Goal: Contribute content: Contribute content

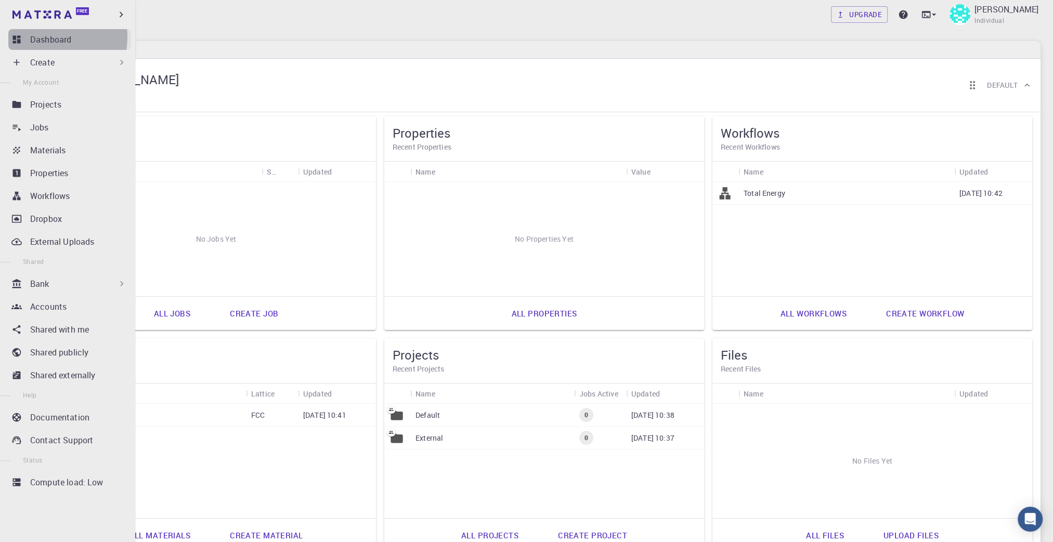
click at [33, 36] on p "Dashboard" at bounding box center [50, 39] width 41 height 12
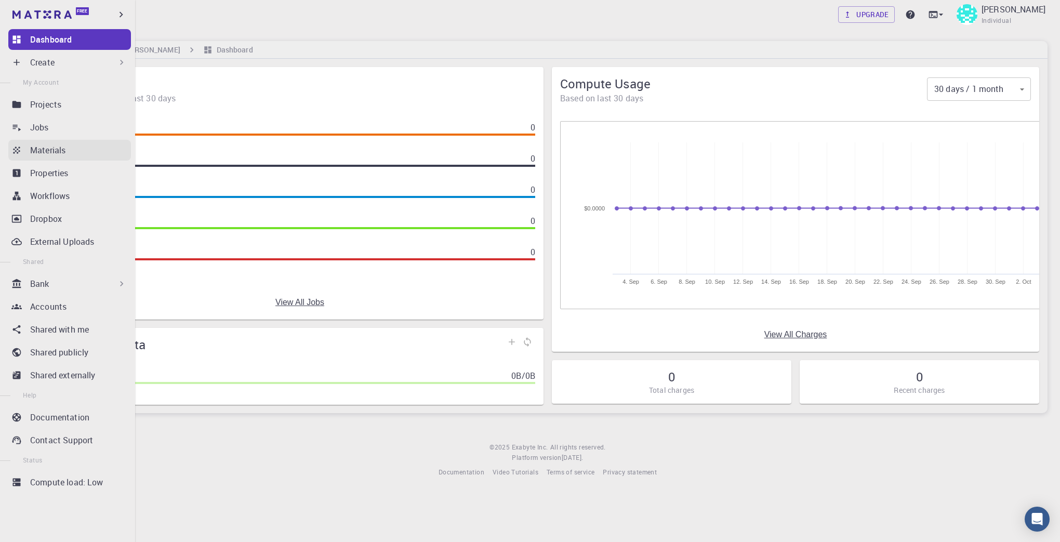
click at [45, 150] on p "Materials" at bounding box center [47, 150] width 35 height 12
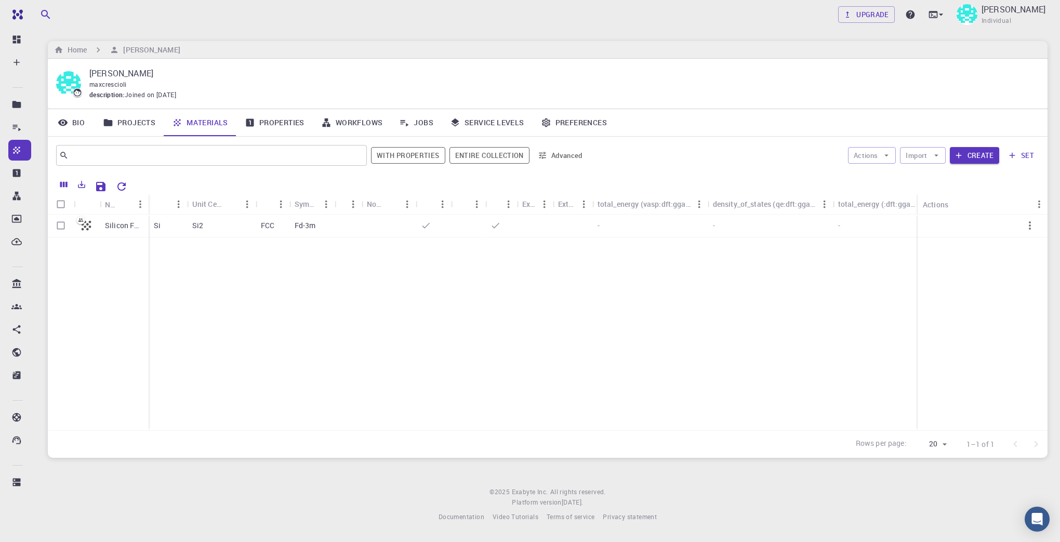
click at [296, 497] on footer "© 2025 Exabyte Inc. All rights reserved. Platform version [DATE] . Documentatio…" at bounding box center [547, 504] width 1025 height 35
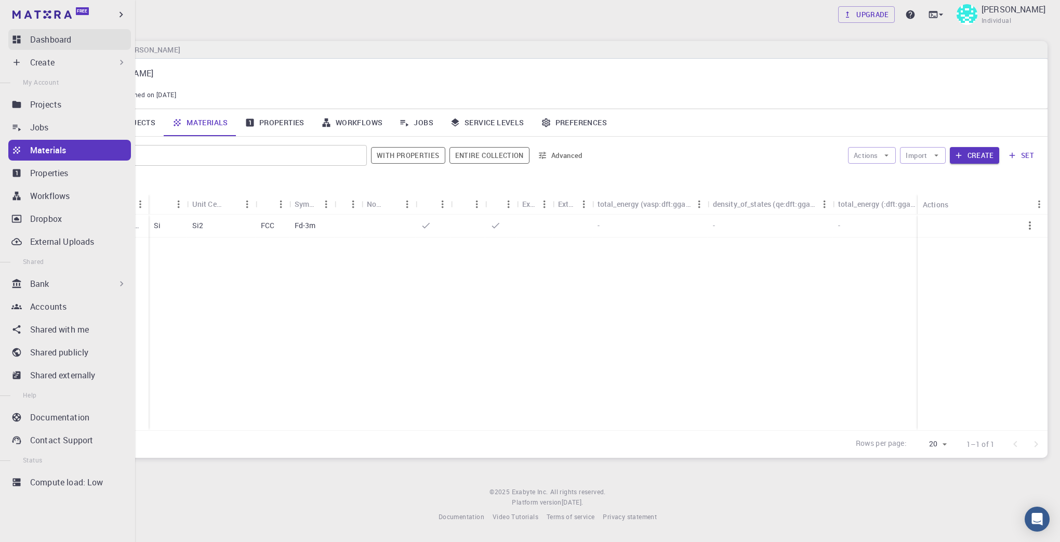
click at [16, 36] on icon at bounding box center [17, 40] width 8 height 8
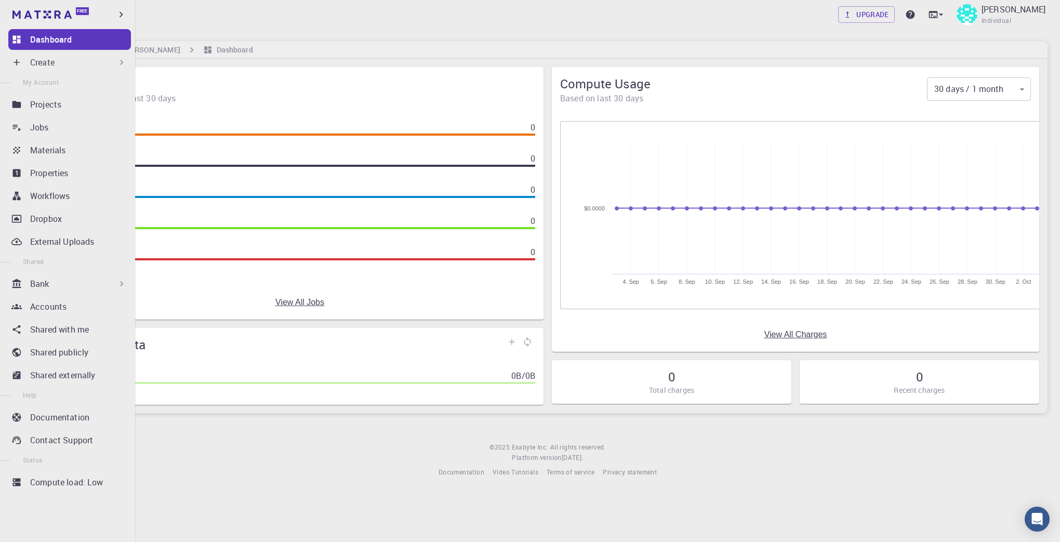
click at [44, 34] on p "Dashboard" at bounding box center [51, 39] width 42 height 12
click at [19, 109] on icon at bounding box center [16, 104] width 10 height 10
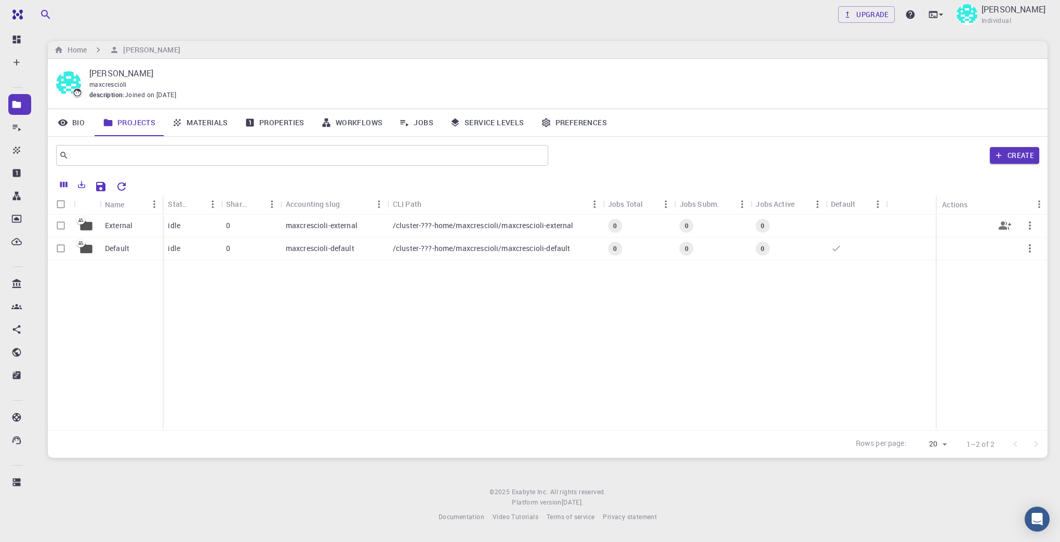
click at [62, 225] on input "Select row" at bounding box center [61, 226] width 20 height 20
checkbox input "true"
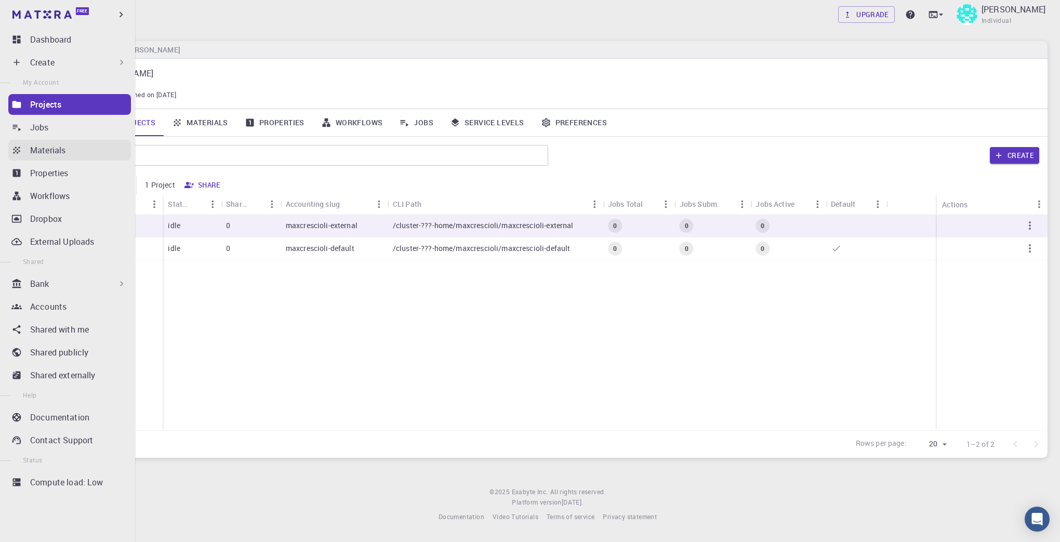
click at [50, 154] on p "Materials" at bounding box center [47, 150] width 35 height 12
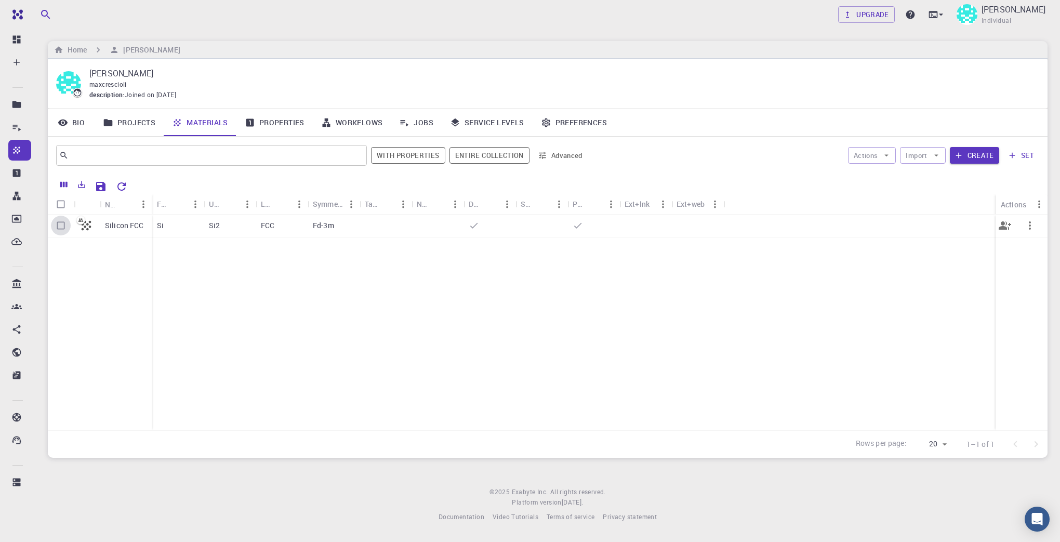
click at [61, 226] on input "Select row" at bounding box center [61, 226] width 20 height 20
checkbox input "true"
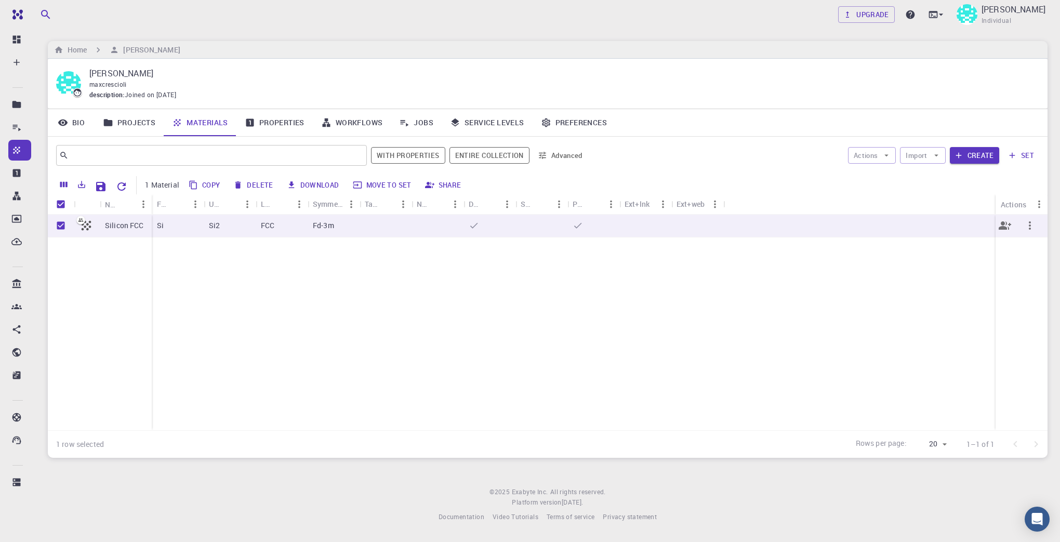
click at [1029, 230] on icon "button" at bounding box center [1030, 225] width 12 height 12
click at [1025, 304] on span "Delete" at bounding box center [1020, 307] width 18 height 10
click at [289, 497] on footer "© 2025 Exabyte Inc. All rights reserved. Platform version [DATE] . Documentatio…" at bounding box center [547, 504] width 1025 height 35
click at [60, 205] on input "Unselect all rows" at bounding box center [61, 204] width 20 height 20
checkbox input "false"
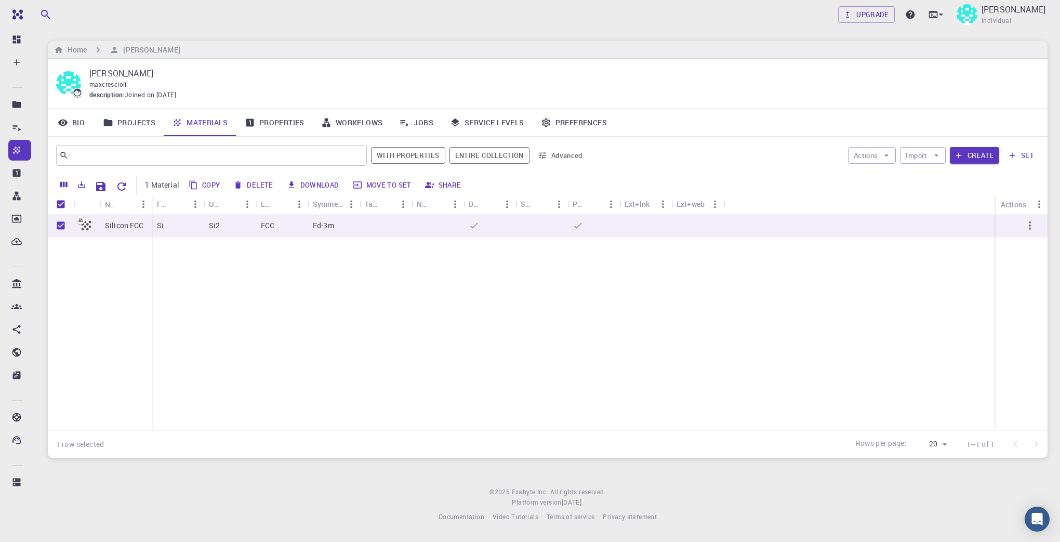
checkbox input "false"
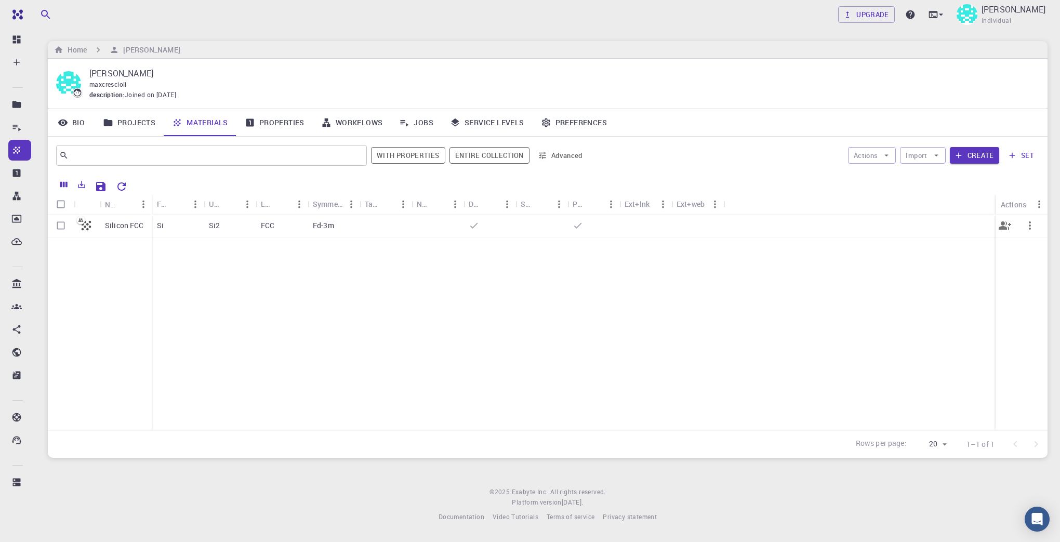
click at [1029, 226] on icon "button" at bounding box center [1030, 225] width 2 height 8
click at [243, 516] on div at bounding box center [530, 271] width 1060 height 542
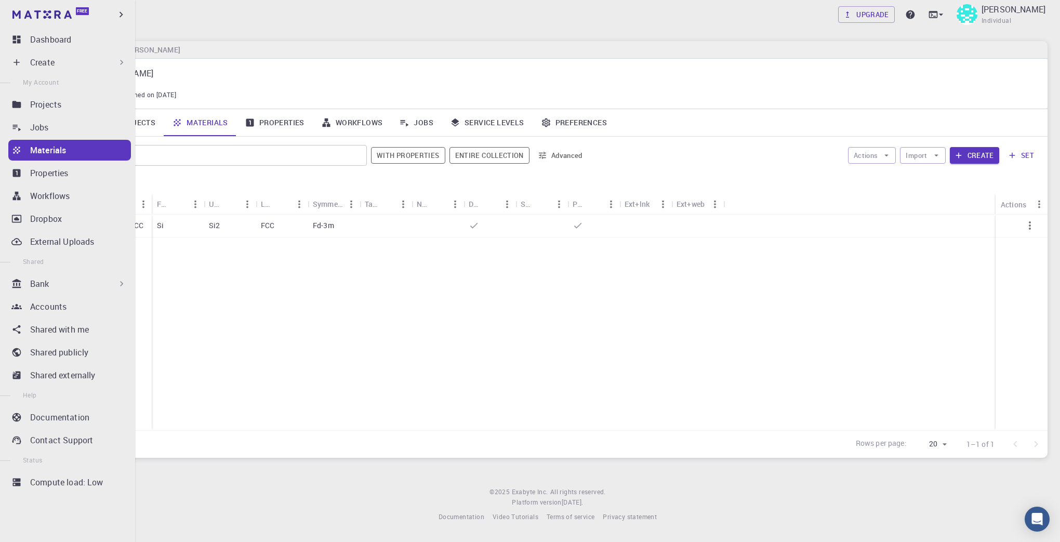
click at [53, 144] on p "Materials" at bounding box center [48, 150] width 36 height 12
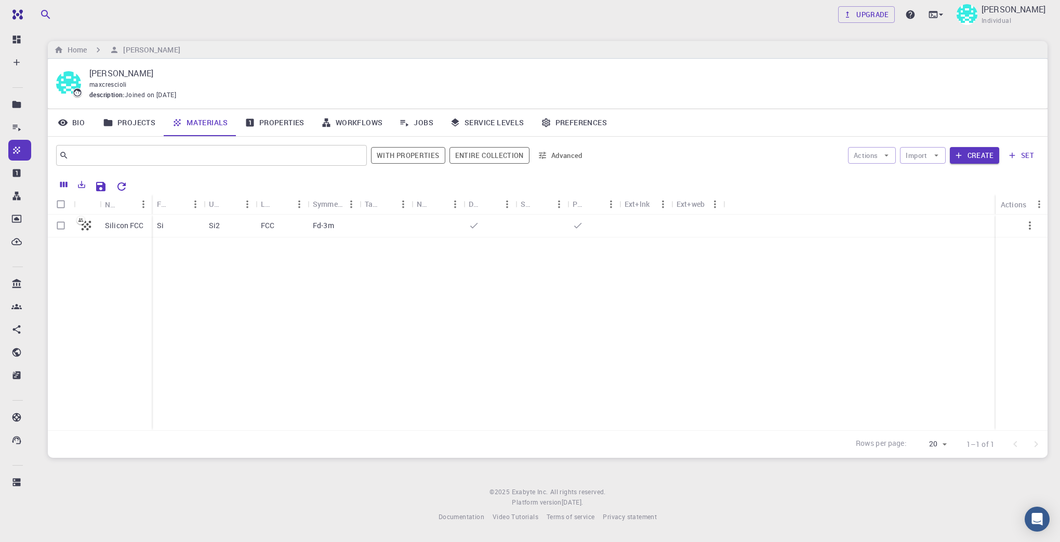
click at [278, 339] on div "Silicon FCC Si Si2 FCC Fd-3m" at bounding box center [548, 323] width 1000 height 216
click at [103, 160] on input "text" at bounding box center [208, 155] width 278 height 15
click at [133, 123] on link "Projects" at bounding box center [129, 122] width 69 height 27
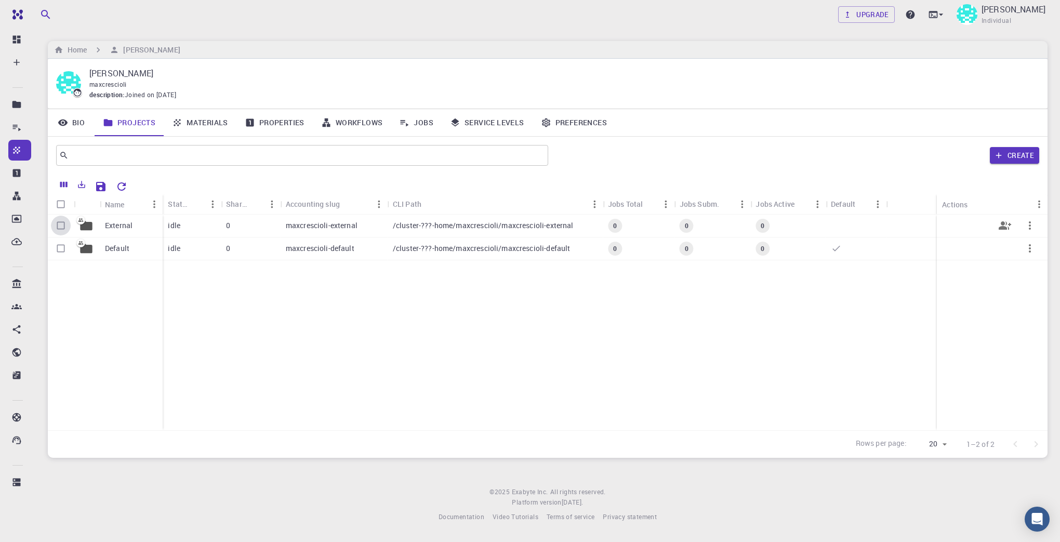
click at [64, 226] on input "Select row" at bounding box center [61, 226] width 20 height 20
checkbox input "true"
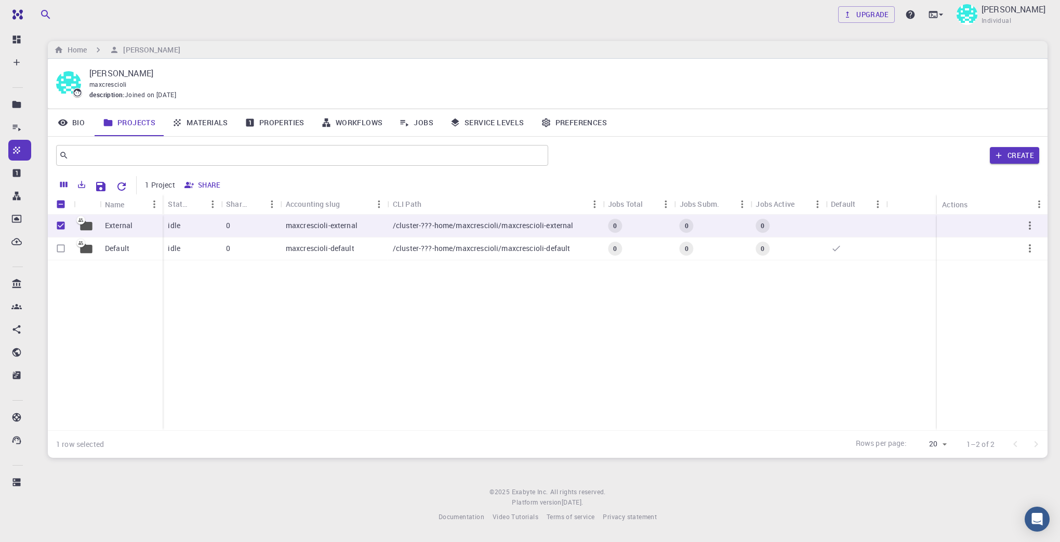
click at [81, 121] on link "Bio" at bounding box center [71, 122] width 47 height 27
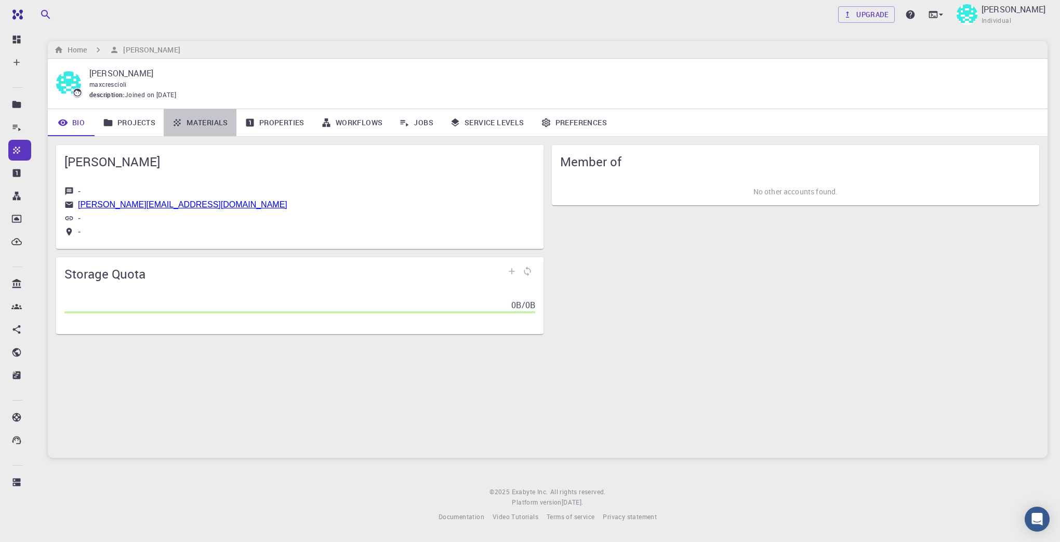
click at [210, 124] on link "Materials" at bounding box center [200, 122] width 73 height 27
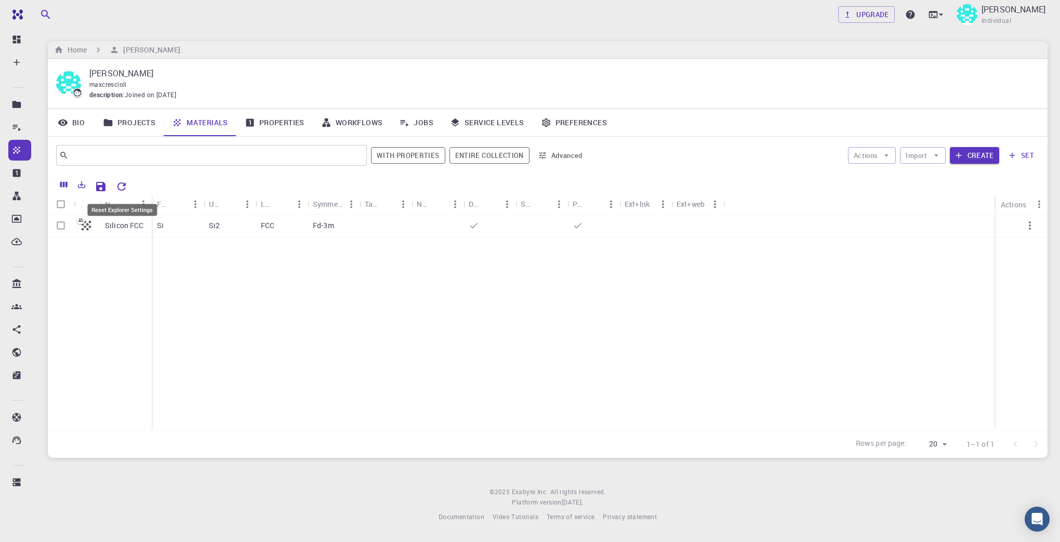
click at [121, 184] on icon "Reset Explorer Settings" at bounding box center [121, 186] width 12 height 12
click at [971, 153] on button "Create" at bounding box center [974, 155] width 49 height 17
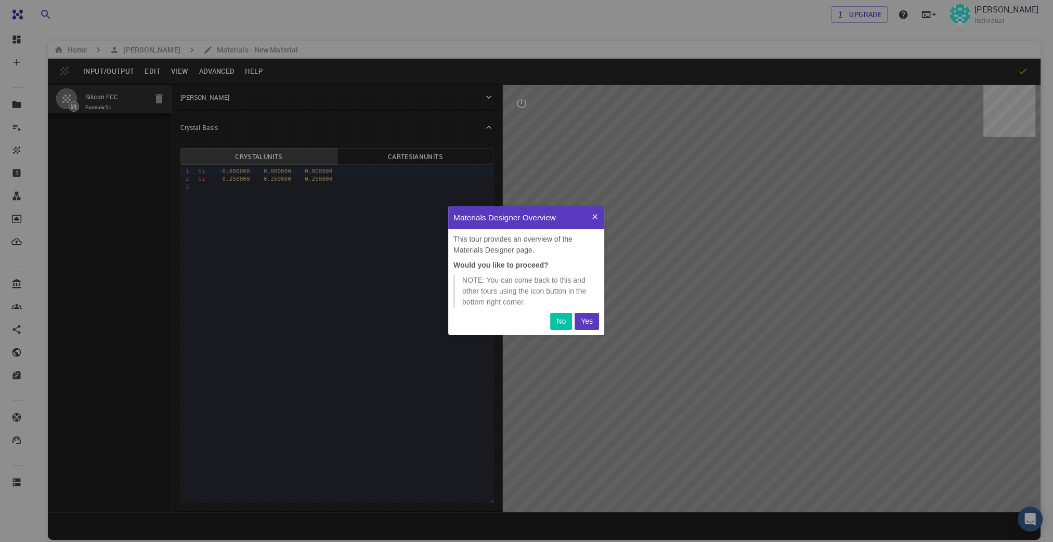
scroll to position [121, 148]
click at [588, 325] on p "Yes" at bounding box center [587, 321] width 12 height 11
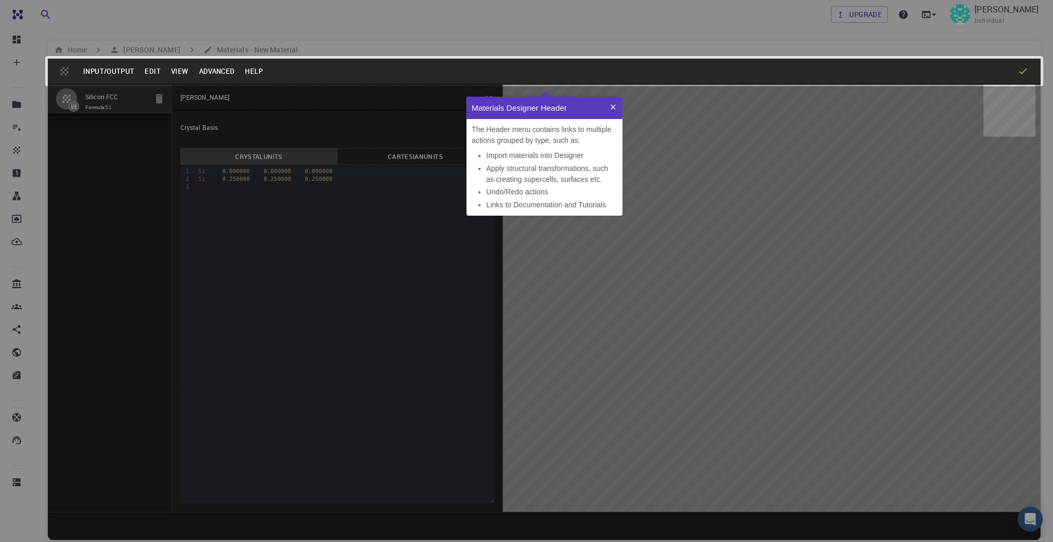
scroll to position [111, 148]
click at [612, 104] on icon at bounding box center [613, 107] width 8 height 8
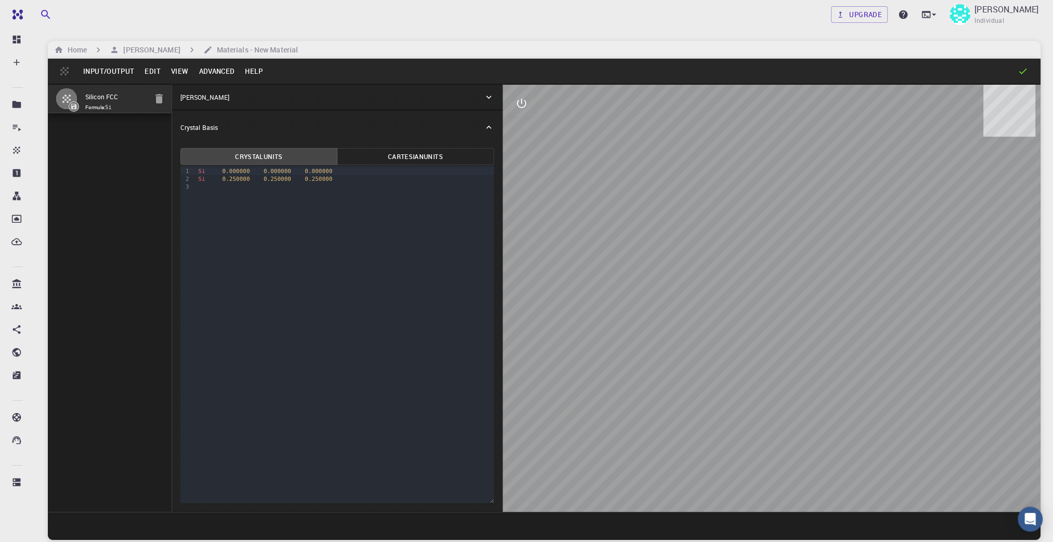
click at [158, 98] on icon "button" at bounding box center [158, 98] width 7 height 9
click at [108, 71] on button "Input/Output" at bounding box center [108, 71] width 61 height 17
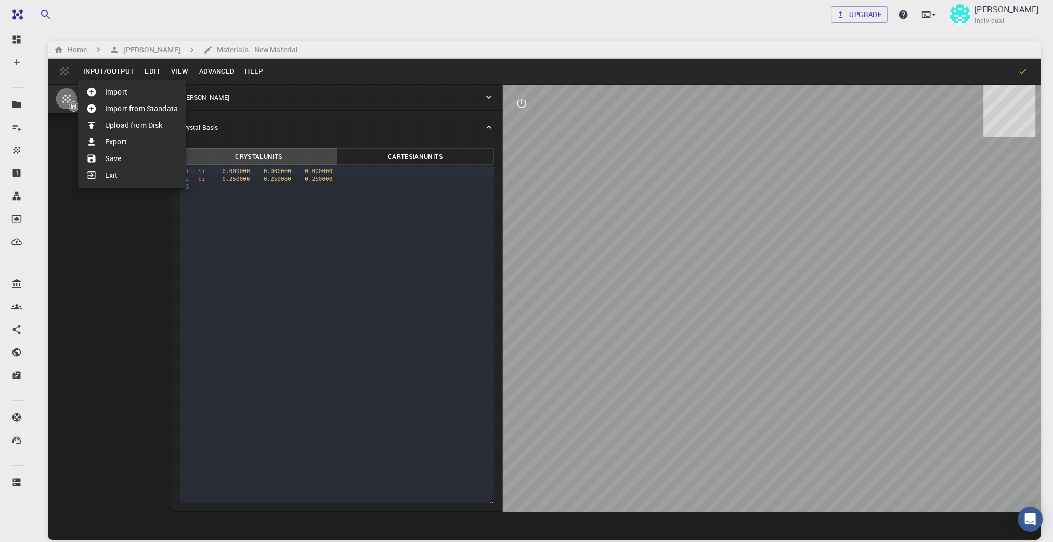
click at [115, 89] on li "Import" at bounding box center [132, 92] width 108 height 17
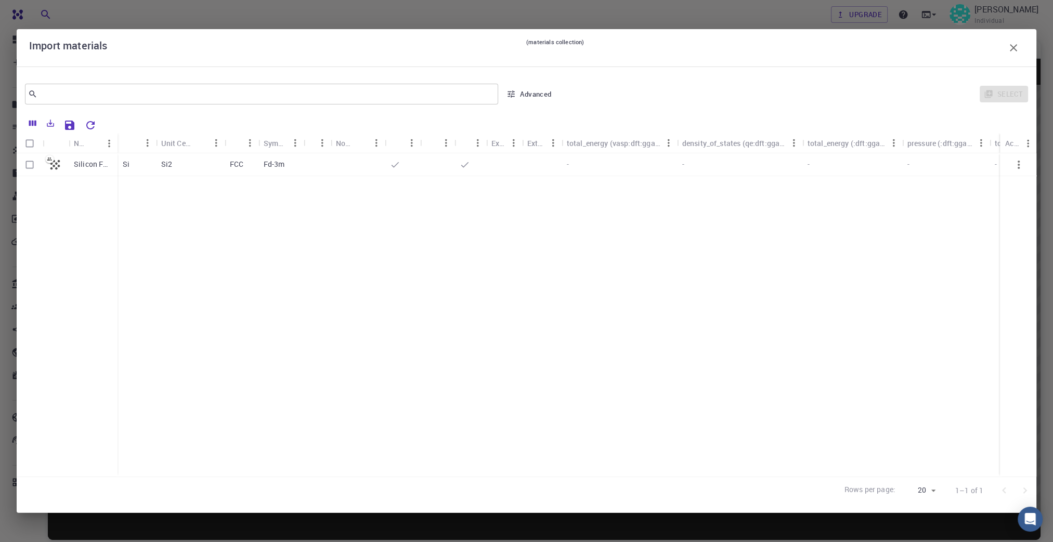
click at [1012, 46] on icon "button" at bounding box center [1013, 48] width 12 height 12
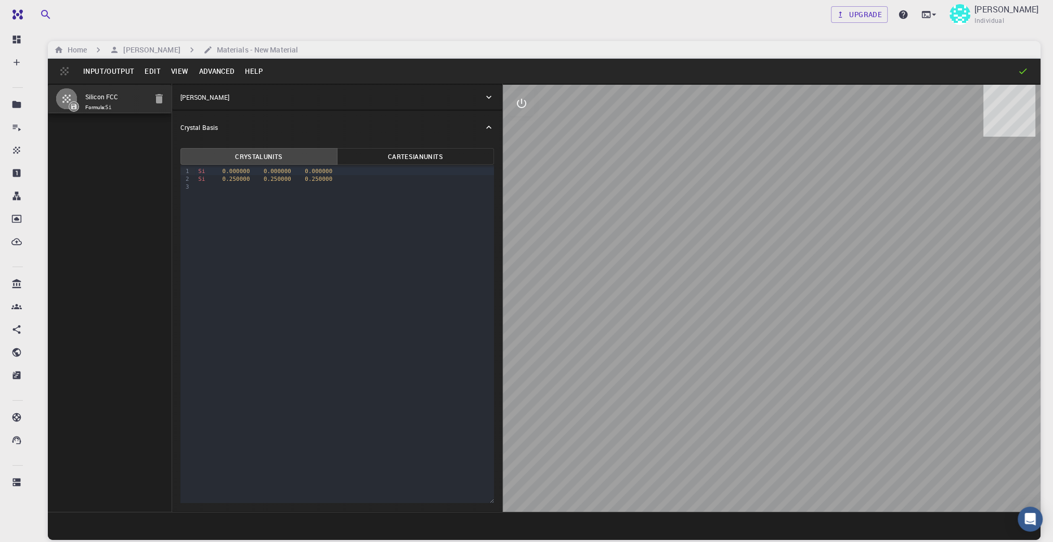
click at [110, 71] on button "Input/Output" at bounding box center [108, 71] width 61 height 17
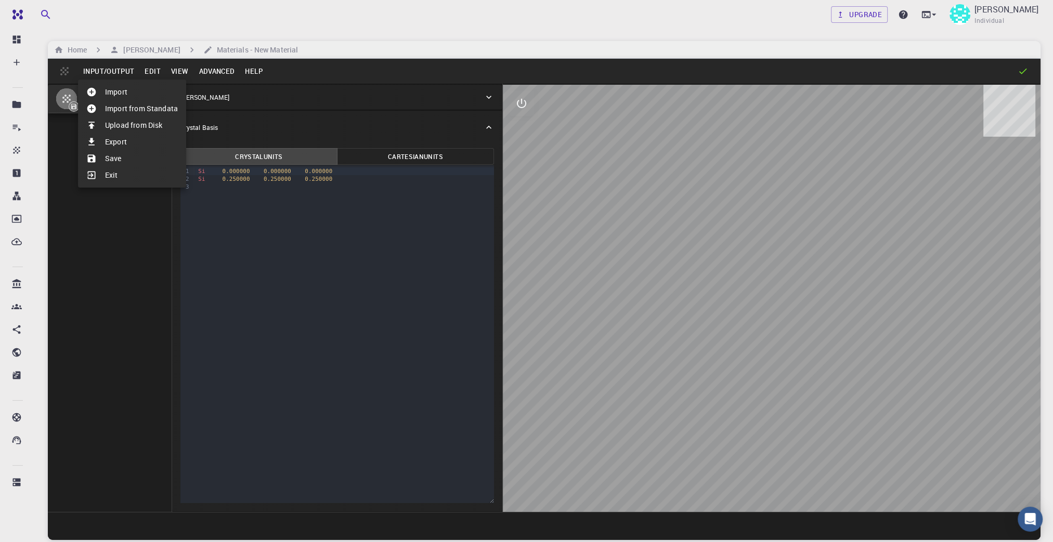
click at [127, 107] on li "Import from Standata" at bounding box center [132, 108] width 108 height 17
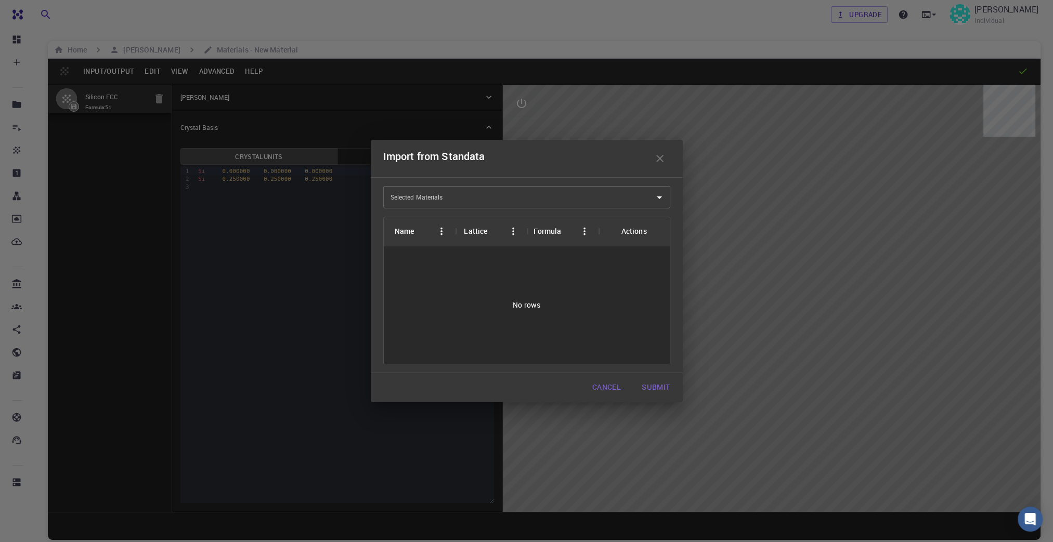
click at [452, 198] on input "Selected Materials" at bounding box center [519, 197] width 262 height 17
paste input "TiNi"
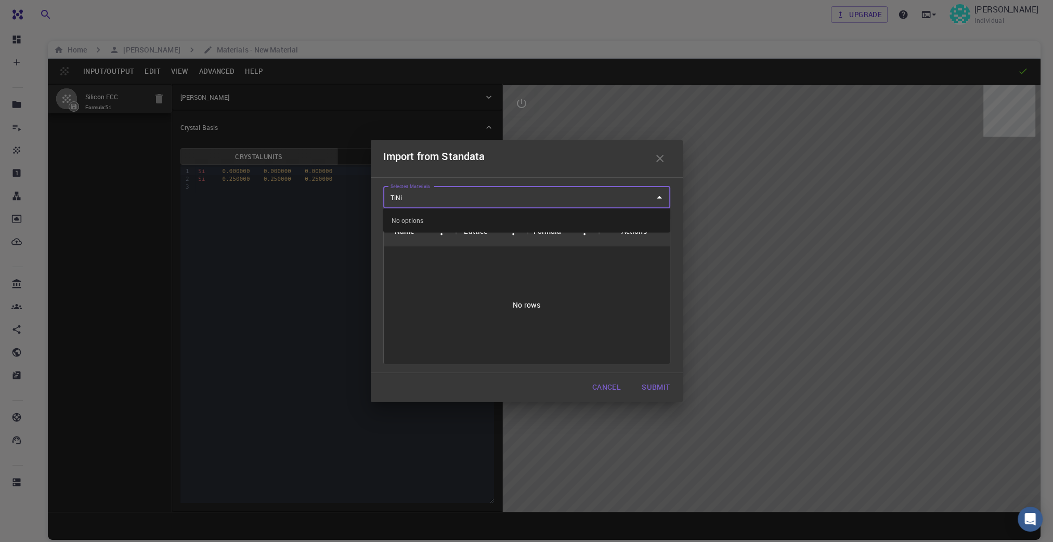
click at [521, 200] on input "TiNi" at bounding box center [519, 197] width 262 height 17
click at [491, 194] on input "TiNi" at bounding box center [519, 197] width 262 height 17
click at [423, 201] on input "Ti-ni" at bounding box center [519, 197] width 262 height 17
click at [414, 217] on div "No options" at bounding box center [526, 220] width 287 height 24
type input "Ti-ni"
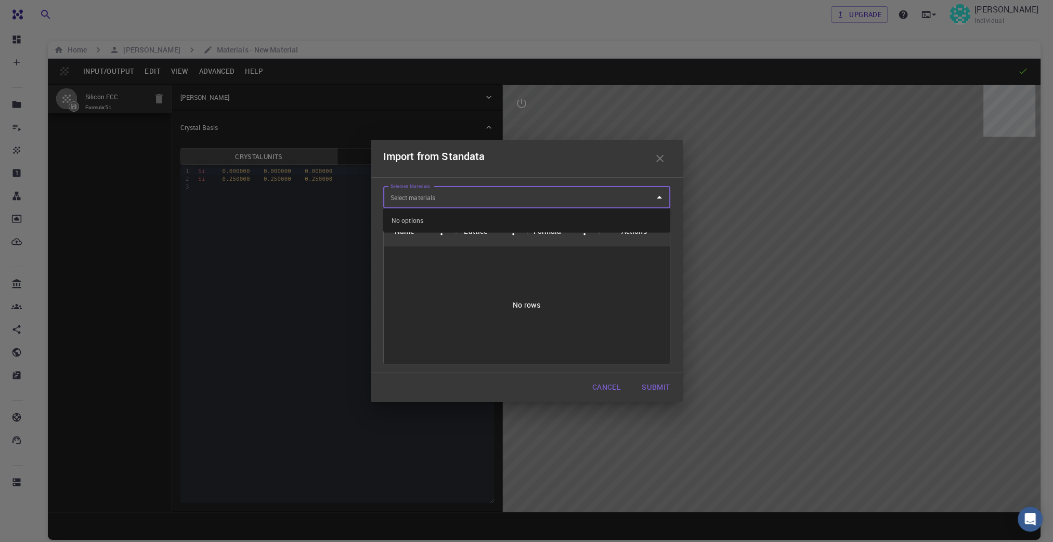
click at [659, 385] on button "Submit" at bounding box center [655, 387] width 45 height 21
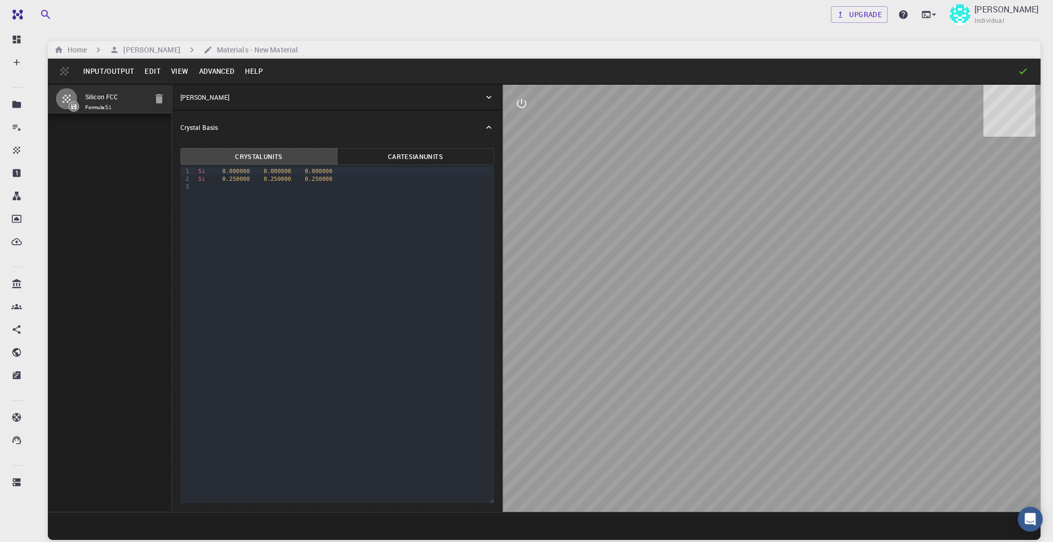
click at [116, 69] on button "Input/Output" at bounding box center [108, 71] width 61 height 17
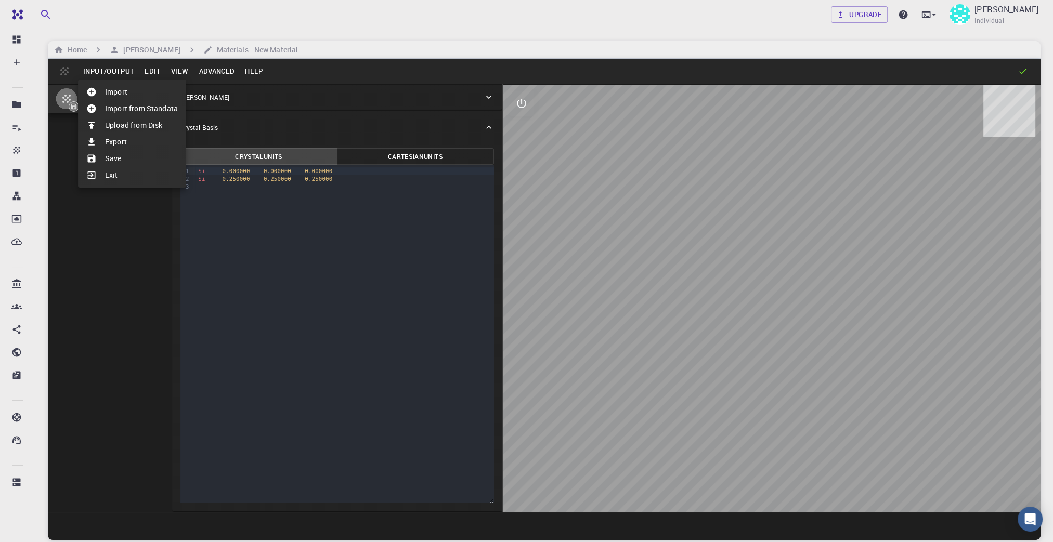
click at [145, 107] on li "Import from Standata" at bounding box center [132, 108] width 108 height 17
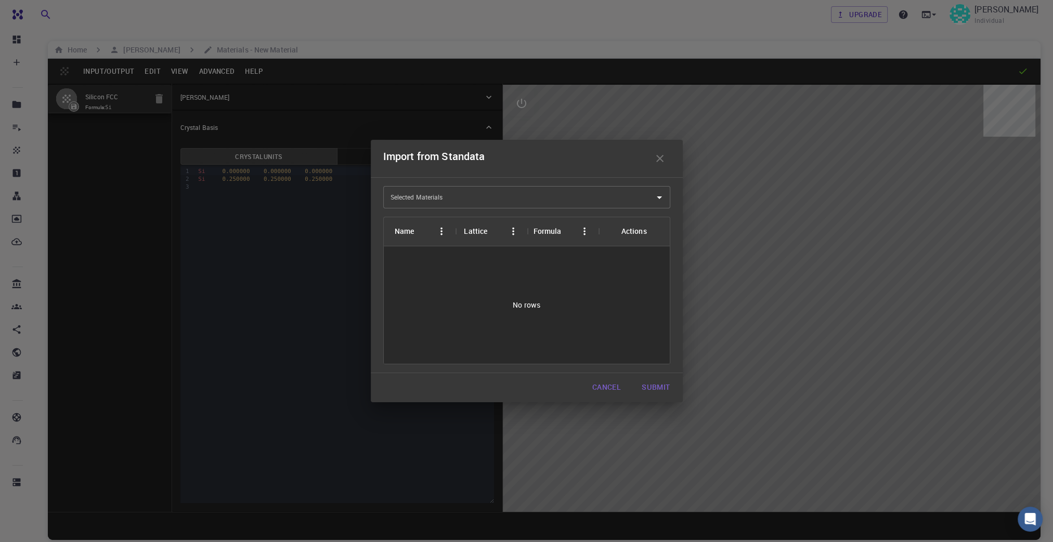
click at [398, 233] on div "Name" at bounding box center [404, 231] width 20 height 29
click at [401, 231] on div "Name" at bounding box center [404, 231] width 20 height 29
click at [445, 194] on input "Selected Materials" at bounding box center [519, 197] width 262 height 17
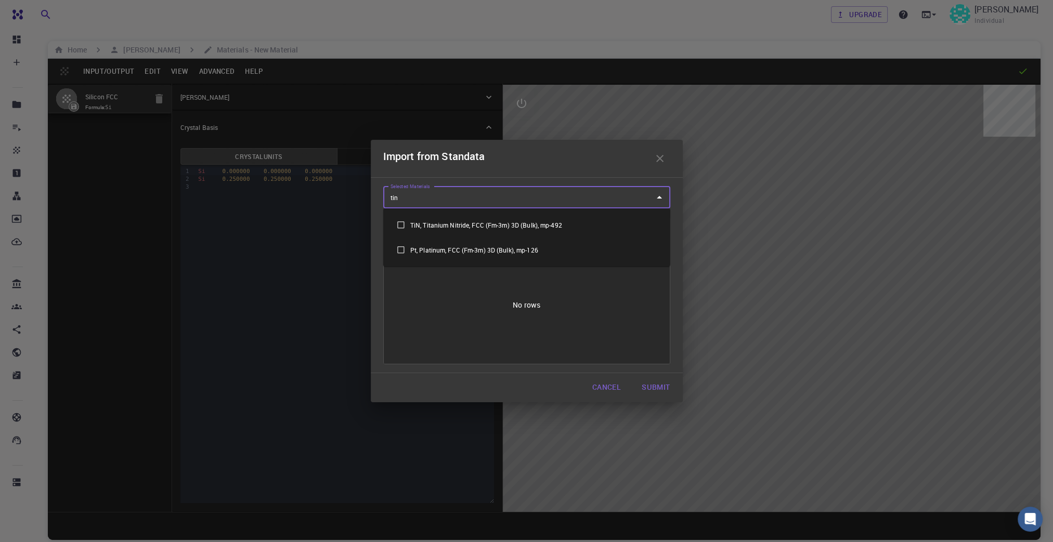
type input "tin"
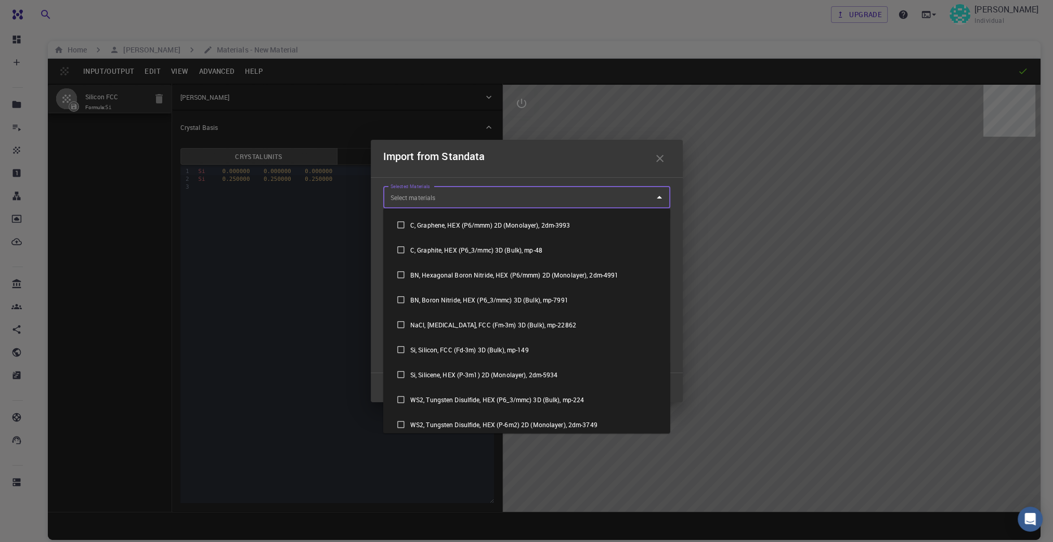
click at [437, 198] on input "Selected Materials" at bounding box center [519, 197] width 262 height 17
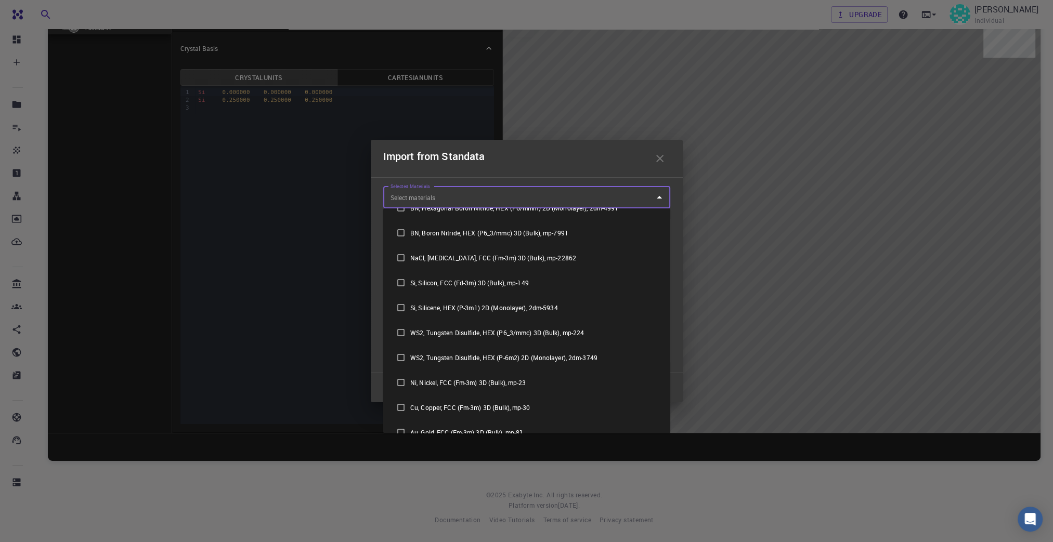
scroll to position [0, 0]
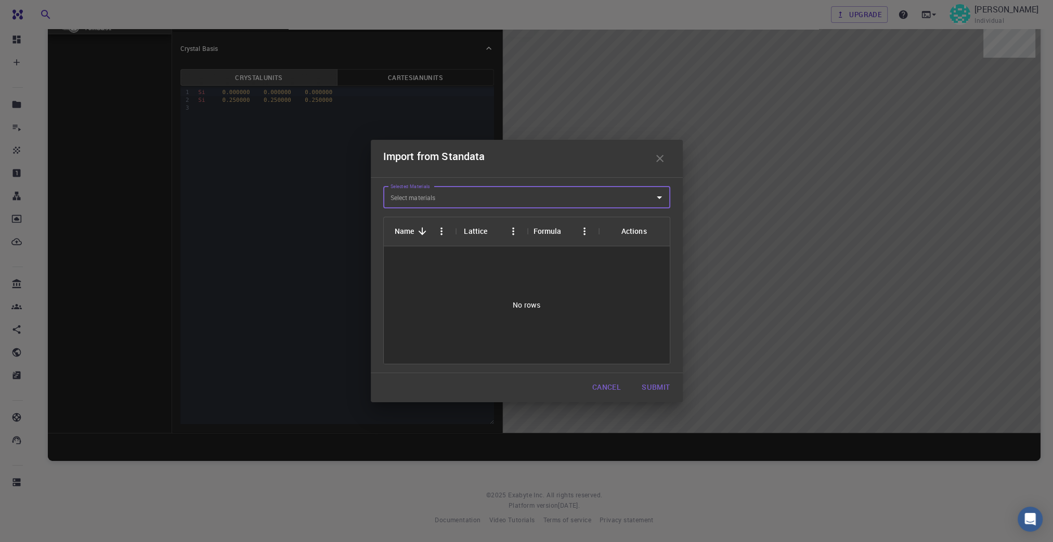
click at [441, 194] on input "Selected Materials" at bounding box center [519, 197] width 262 height 17
click at [659, 159] on icon "button" at bounding box center [659, 158] width 7 height 7
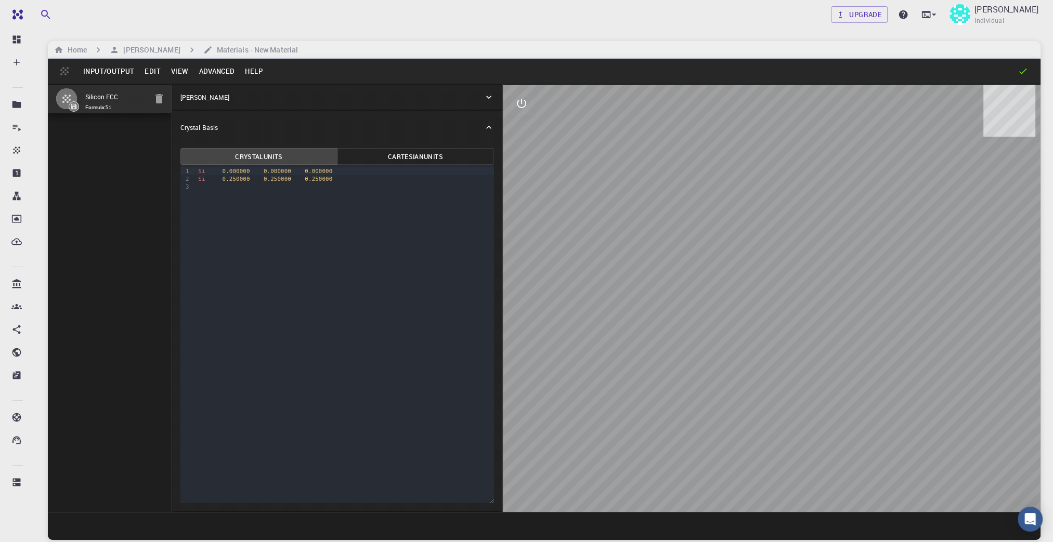
click at [107, 67] on button "Input/Output" at bounding box center [108, 71] width 61 height 17
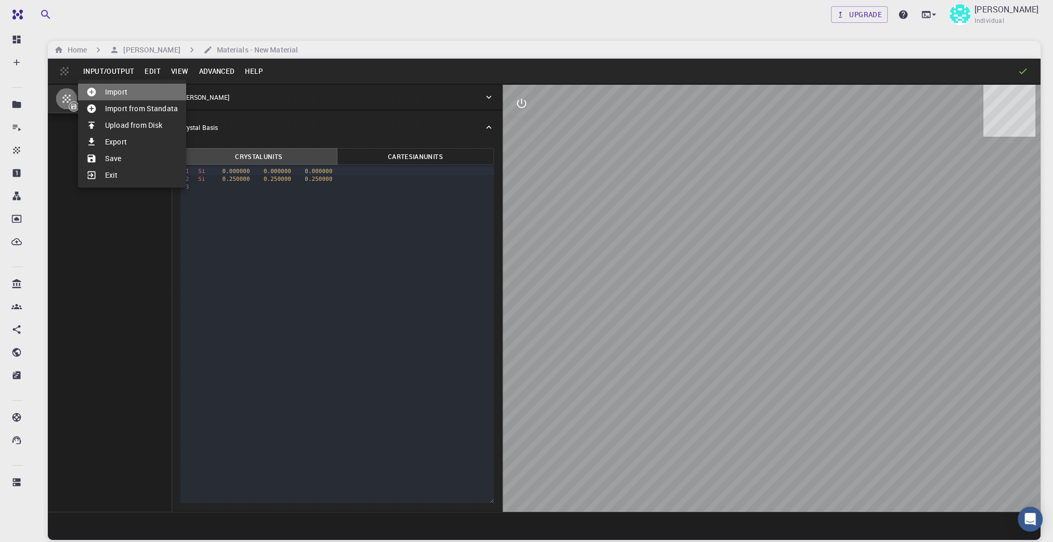
click at [89, 91] on icon at bounding box center [91, 92] width 10 height 10
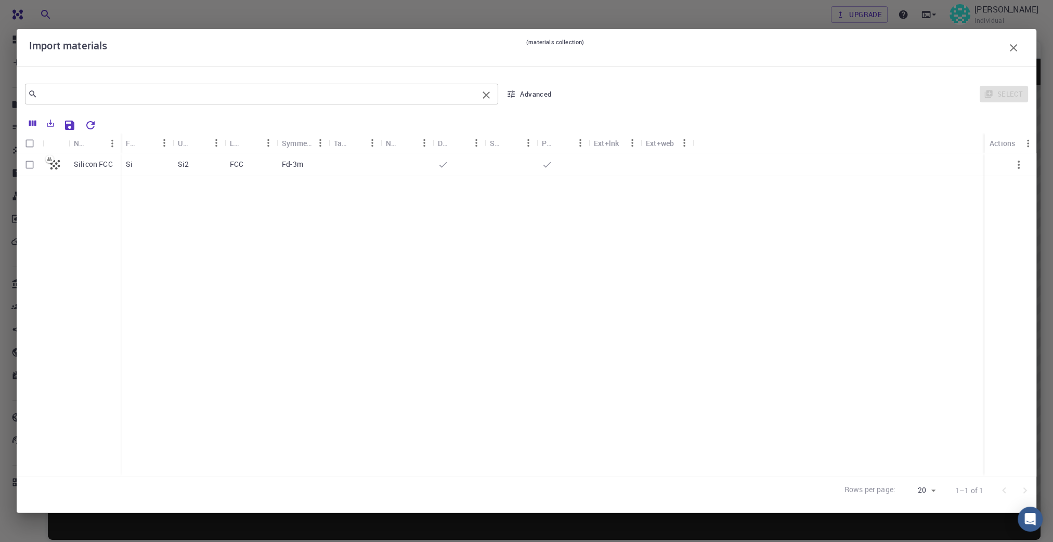
click at [100, 92] on input "text" at bounding box center [257, 94] width 440 height 15
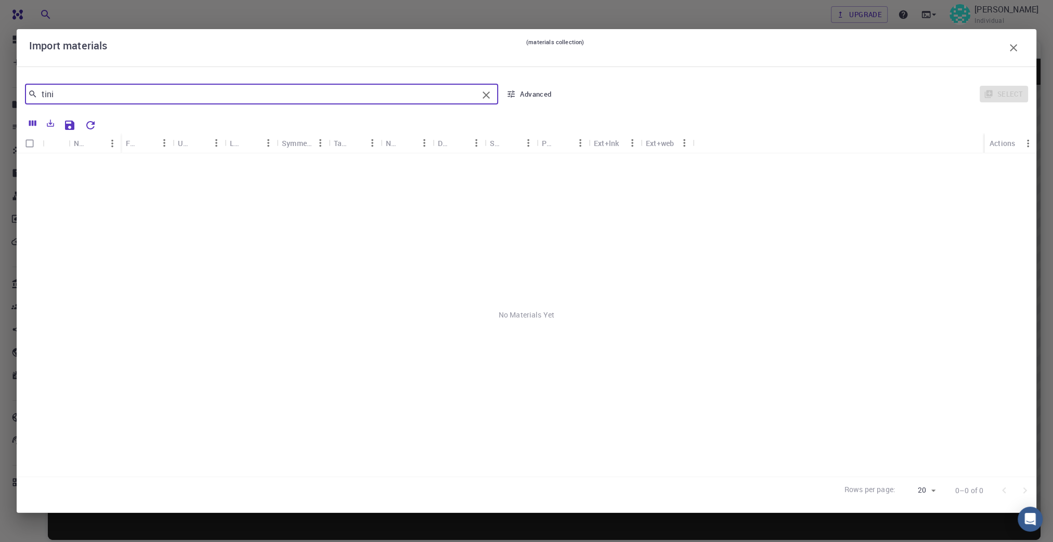
click at [102, 91] on input "tini" at bounding box center [257, 94] width 440 height 15
type input "ti-ni"
click at [526, 93] on button "Advanced" at bounding box center [529, 94] width 54 height 17
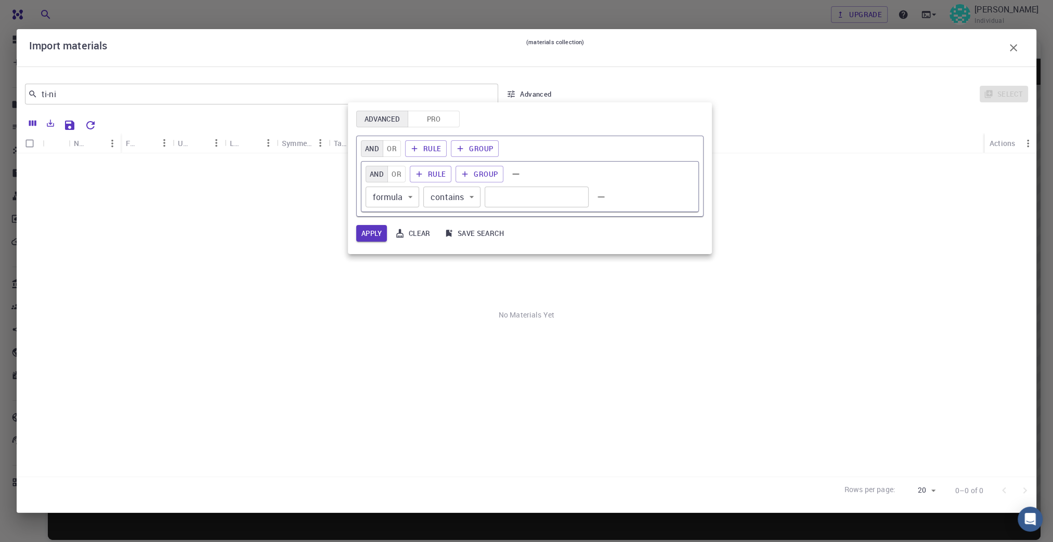
click at [412, 196] on body "Free Dashboard Create New Job New Material Create Material Upload File Import f…" at bounding box center [526, 310] width 1053 height 621
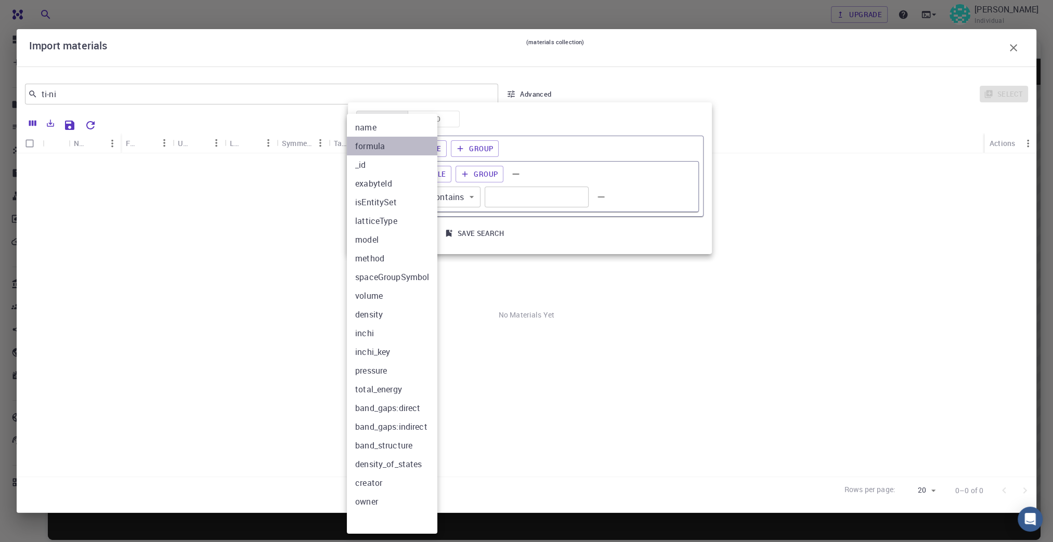
click at [384, 143] on li "formula" at bounding box center [392, 146] width 90 height 19
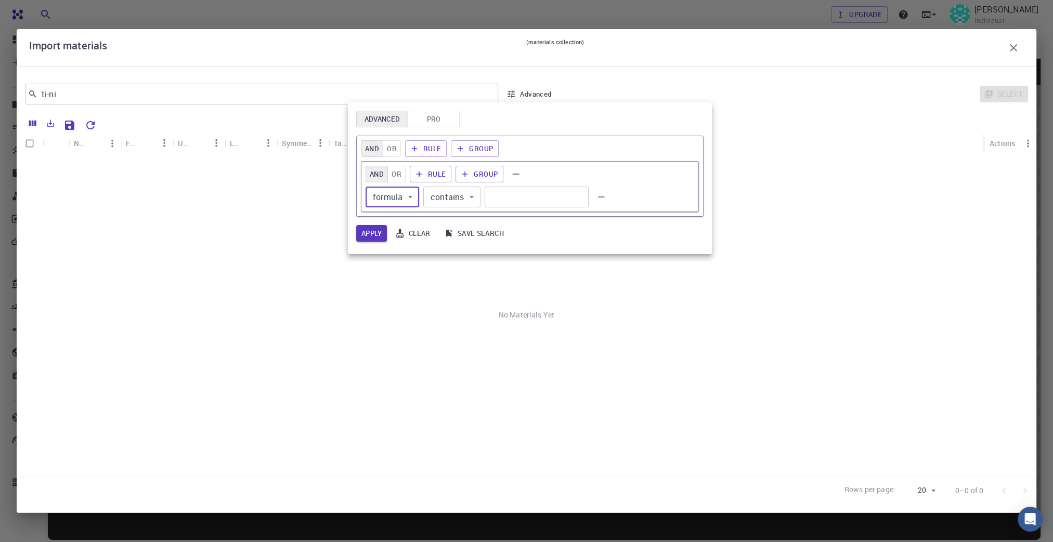
click at [519, 193] on input "text" at bounding box center [536, 197] width 104 height 21
paste input "TiNi"
type input "TiNi"
click at [369, 229] on button "Apply" at bounding box center [371, 233] width 31 height 17
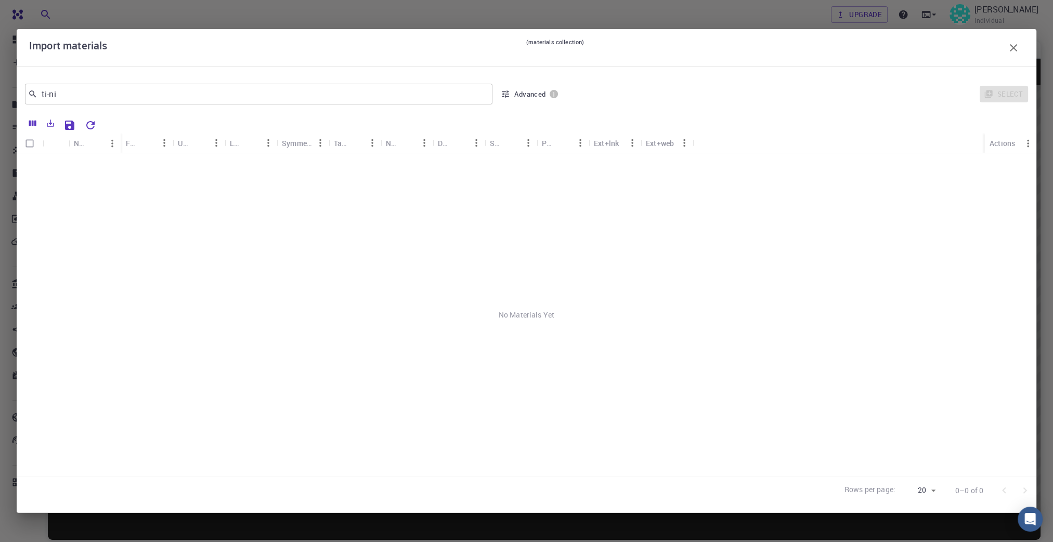
click at [523, 91] on button "Advanced 1" at bounding box center [528, 94] width 65 height 17
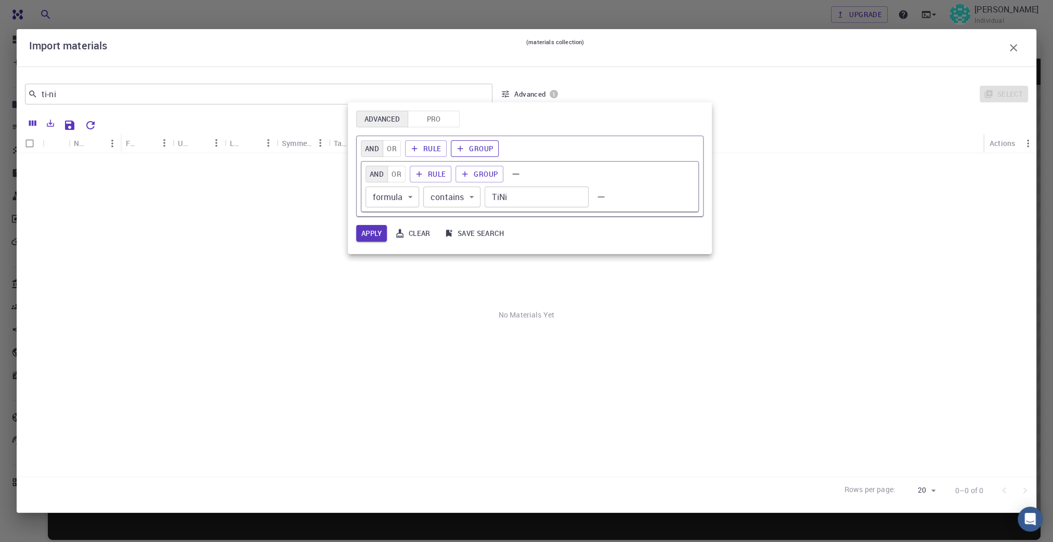
click at [472, 146] on button "Group" at bounding box center [475, 148] width 48 height 17
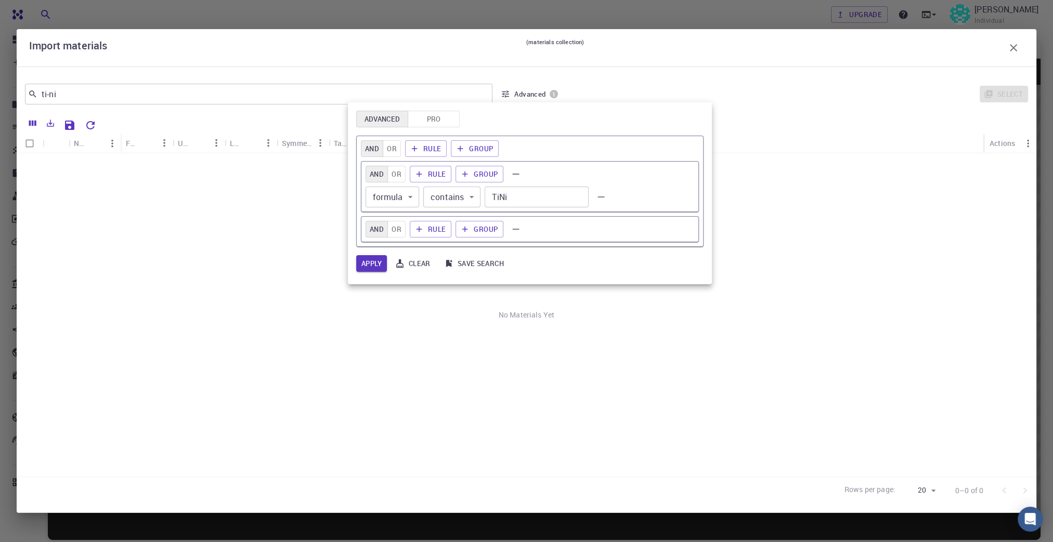
click at [543, 228] on div "AND OR Rule Group" at bounding box center [529, 229] width 329 height 17
click at [486, 225] on button "Group" at bounding box center [479, 229] width 48 height 17
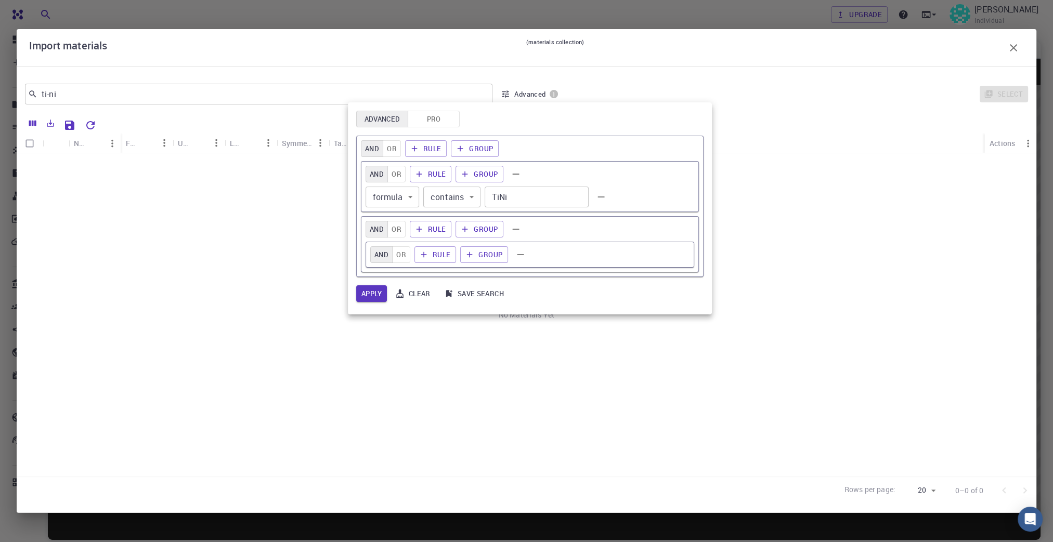
click at [516, 228] on icon "button" at bounding box center [515, 229] width 11 height 11
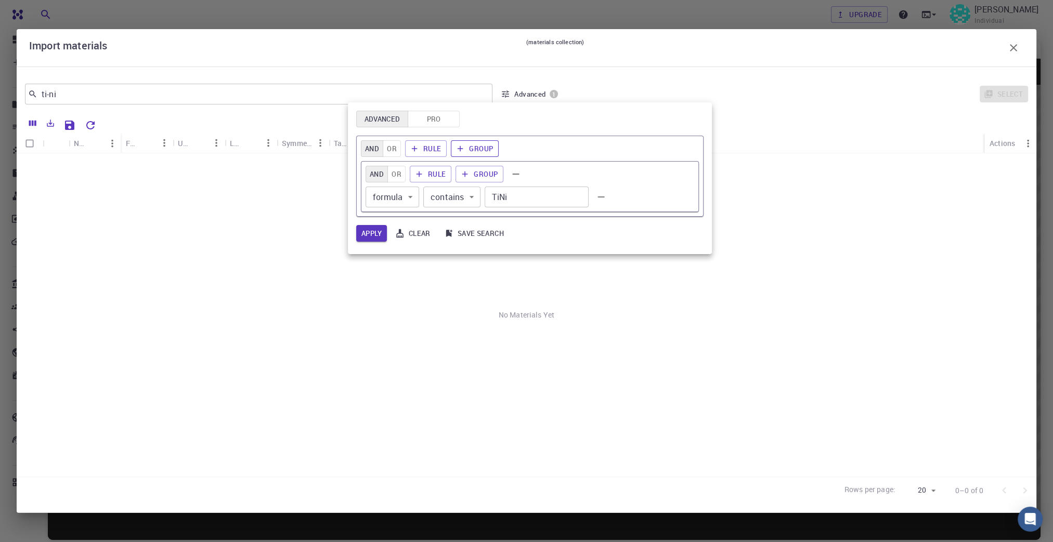
click at [457, 148] on icon "button" at bounding box center [460, 149] width 6 height 6
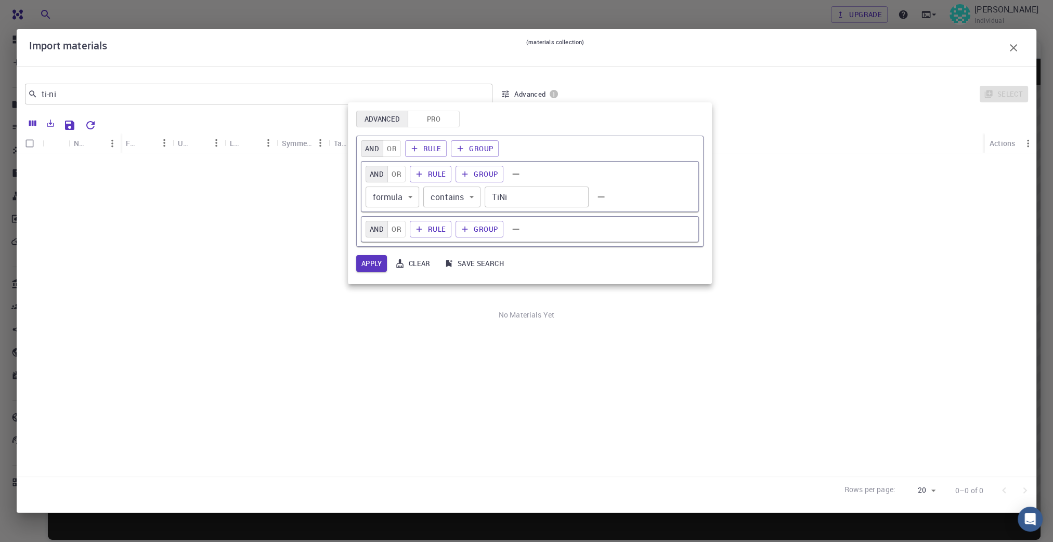
click at [542, 226] on div "AND OR Rule Group" at bounding box center [529, 229] width 329 height 17
drag, startPoint x: 542, startPoint y: 226, endPoint x: 531, endPoint y: 229, distance: 11.5
click at [531, 229] on div "AND OR Rule Group" at bounding box center [529, 229] width 329 height 17
click at [474, 227] on button "Group" at bounding box center [479, 229] width 48 height 17
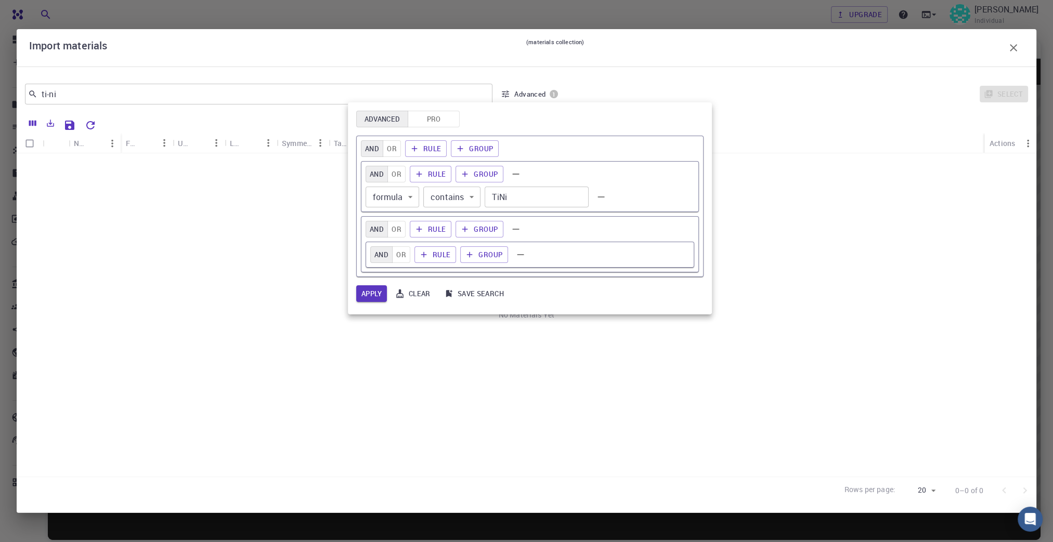
click at [423, 290] on button "Clear" at bounding box center [413, 293] width 45 height 17
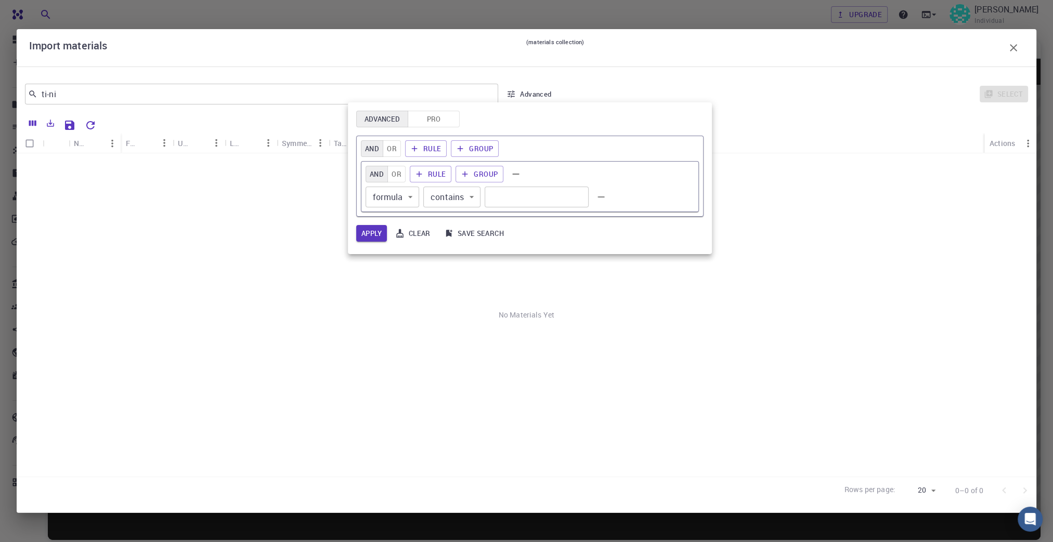
click at [509, 196] on input "text" at bounding box center [536, 197] width 104 height 21
paste input "Pm-3m"
type input "Pm-3m"
click at [478, 152] on button "Group" at bounding box center [475, 148] width 48 height 17
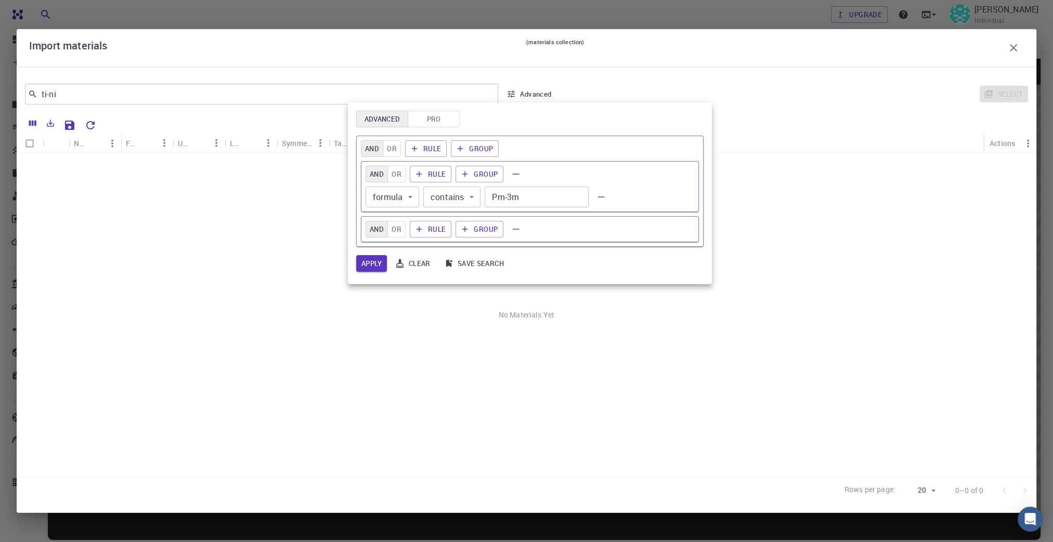
click at [514, 229] on icon "button" at bounding box center [516, 229] width 7 height 1
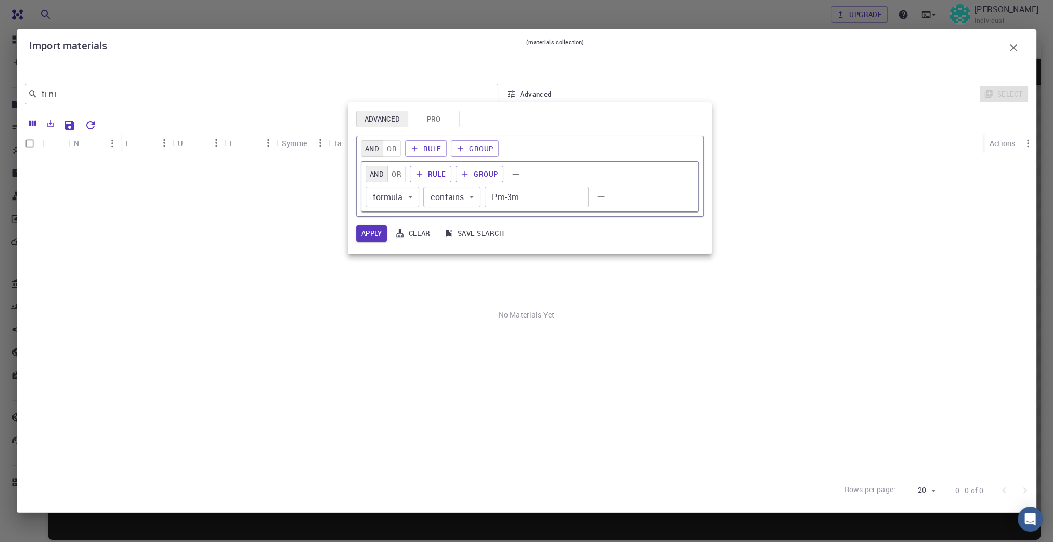
click at [598, 198] on icon "button" at bounding box center [600, 196] width 11 height 11
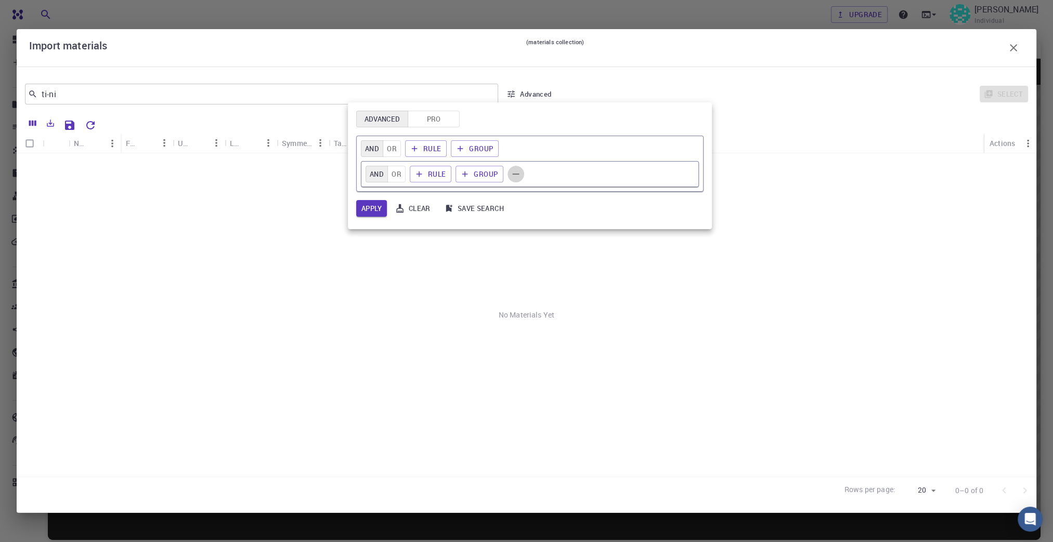
click at [514, 172] on icon "button" at bounding box center [515, 173] width 11 height 11
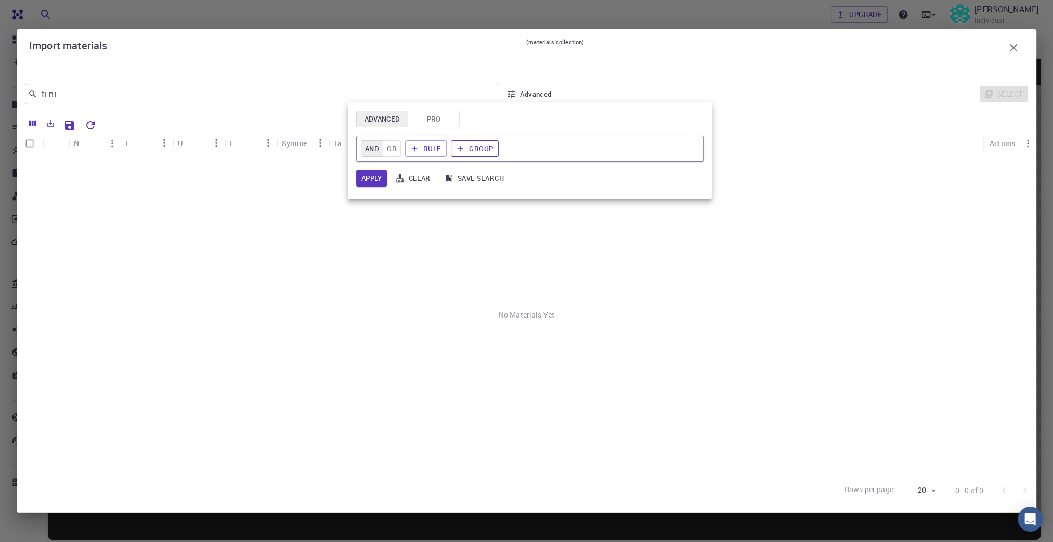
click at [478, 145] on button "Group" at bounding box center [475, 148] width 48 height 17
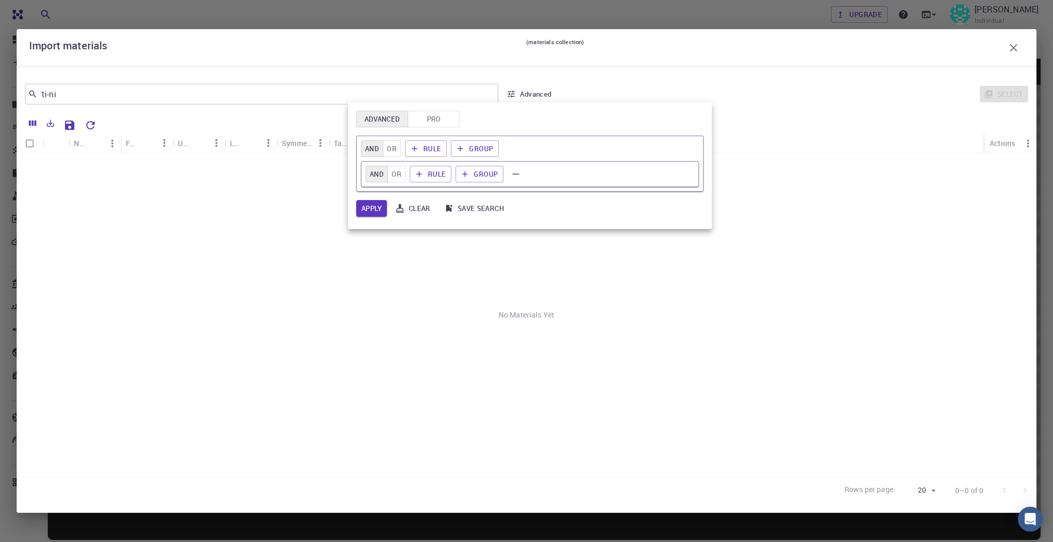
click at [540, 177] on div "AND OR Rule Group" at bounding box center [529, 174] width 329 height 17
click at [521, 174] on button "button" at bounding box center [515, 174] width 17 height 17
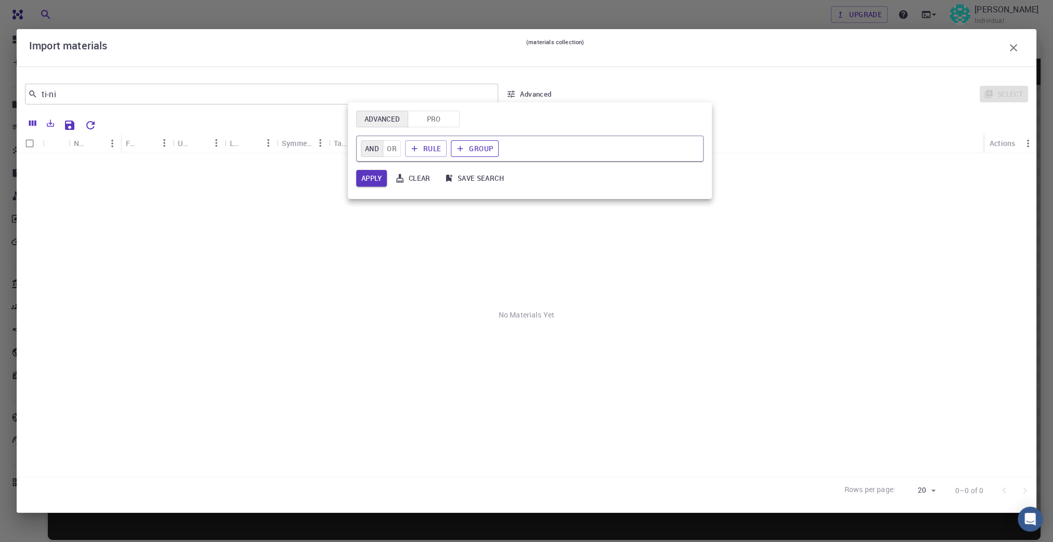
click at [468, 148] on button "Group" at bounding box center [475, 148] width 48 height 17
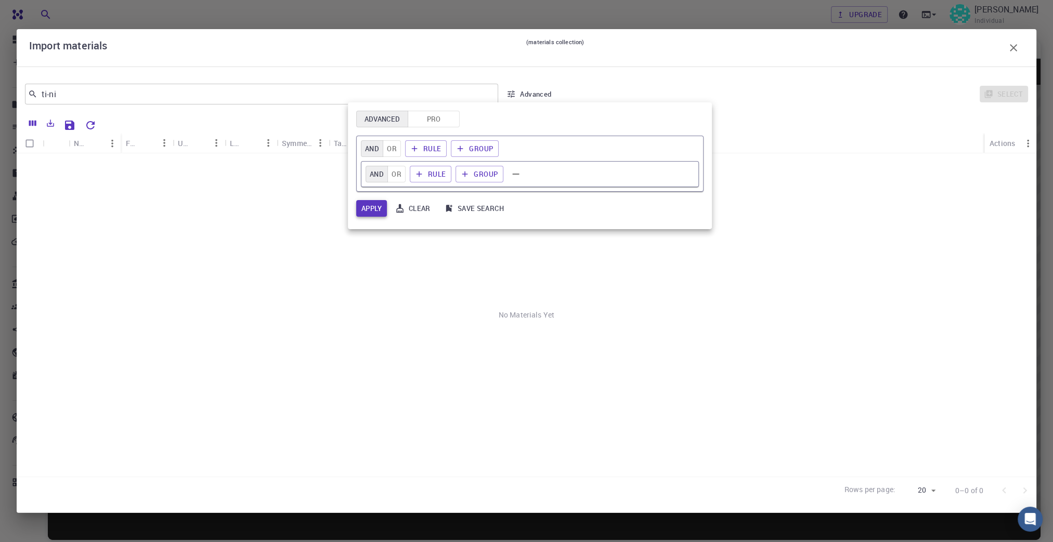
click at [371, 208] on button "Apply" at bounding box center [371, 208] width 31 height 17
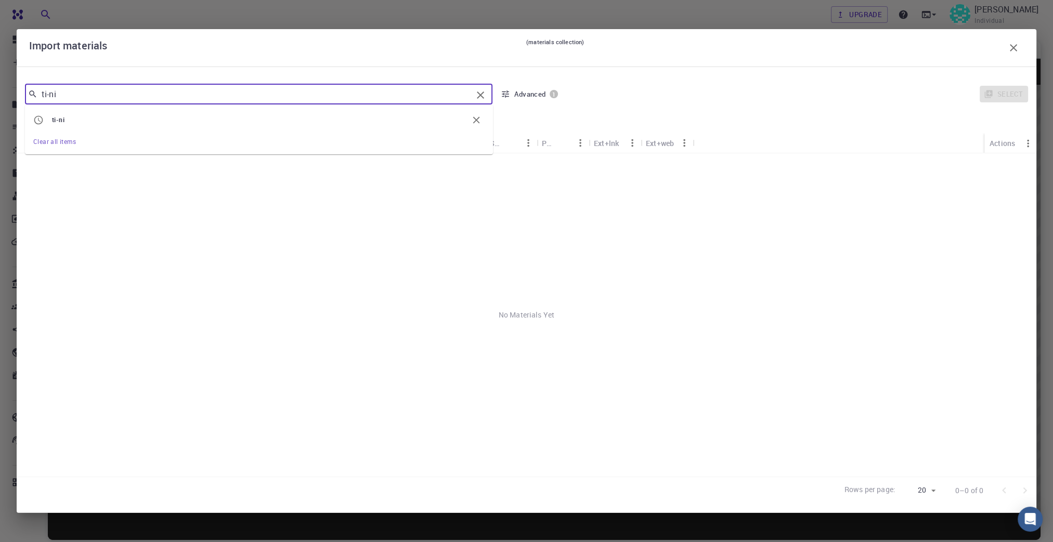
click at [95, 91] on input "ti-ni" at bounding box center [254, 94] width 435 height 15
drag, startPoint x: 71, startPoint y: 93, endPoint x: 35, endPoint y: 97, distance: 36.1
click at [35, 97] on div "ti-ni ​" at bounding box center [258, 94] width 467 height 21
paste input "Pm-3m"
type input "Pm-3m"
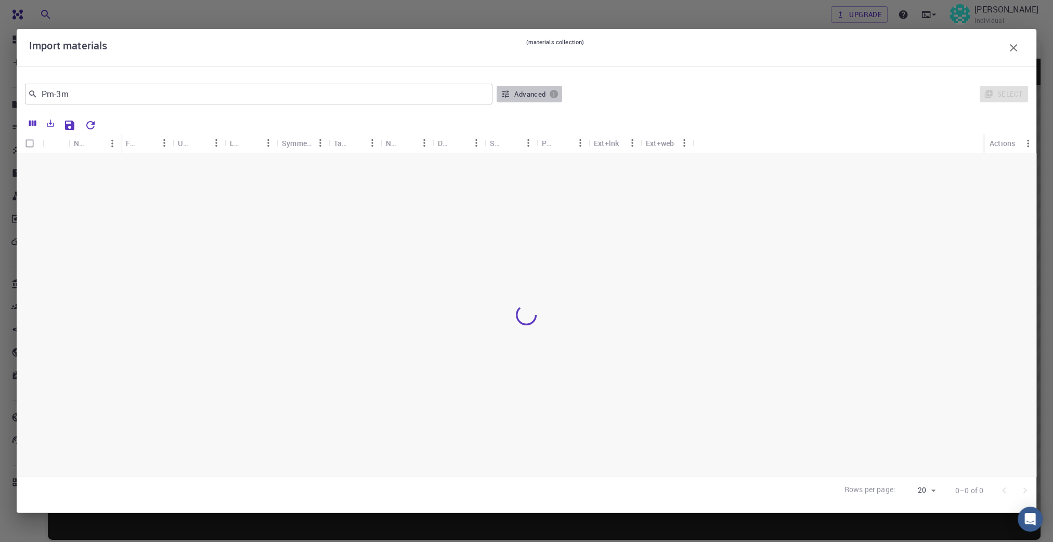
click at [527, 95] on button "Advanced 1" at bounding box center [528, 94] width 65 height 17
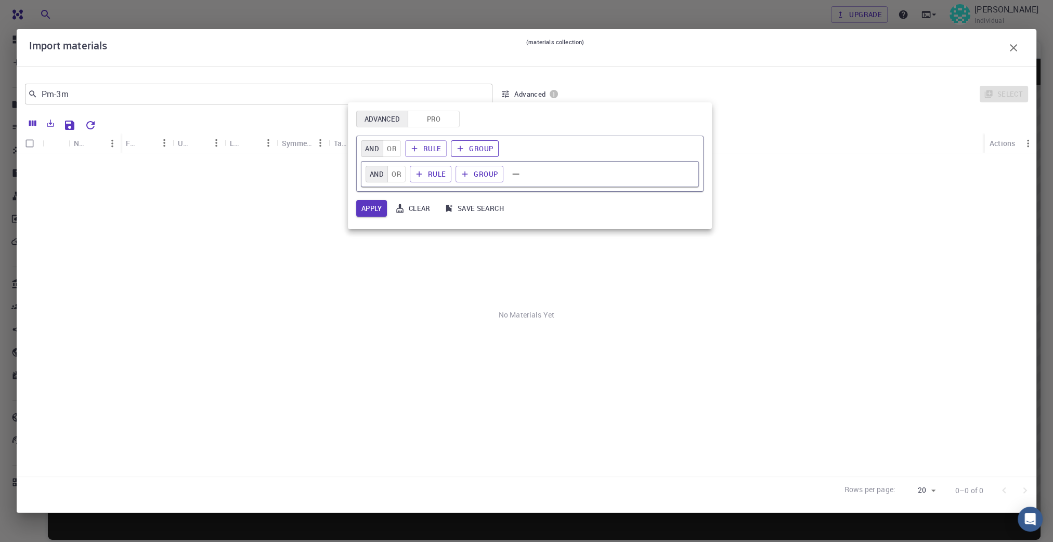
click at [488, 148] on button "Group" at bounding box center [475, 148] width 48 height 17
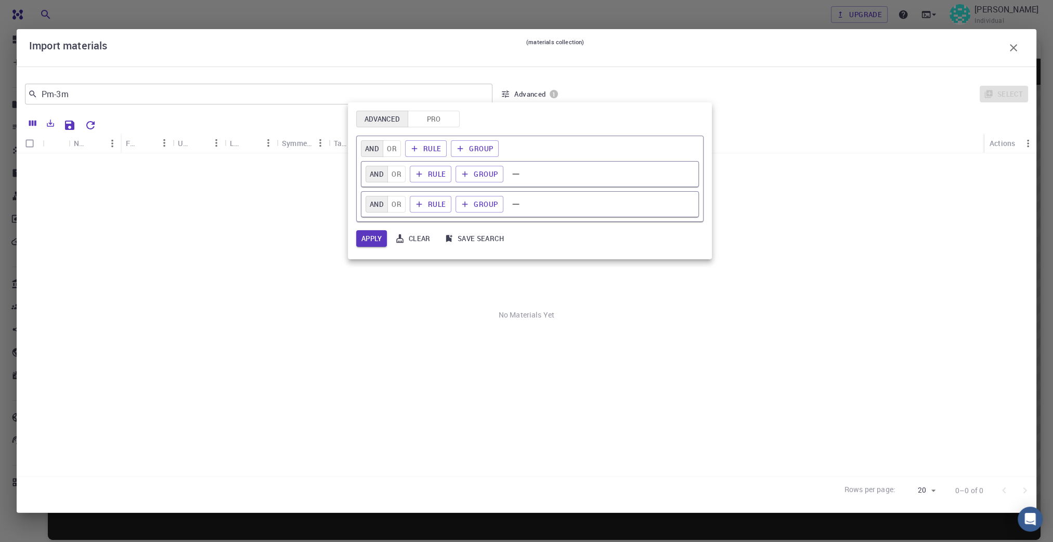
click at [836, 177] on div at bounding box center [526, 271] width 1053 height 542
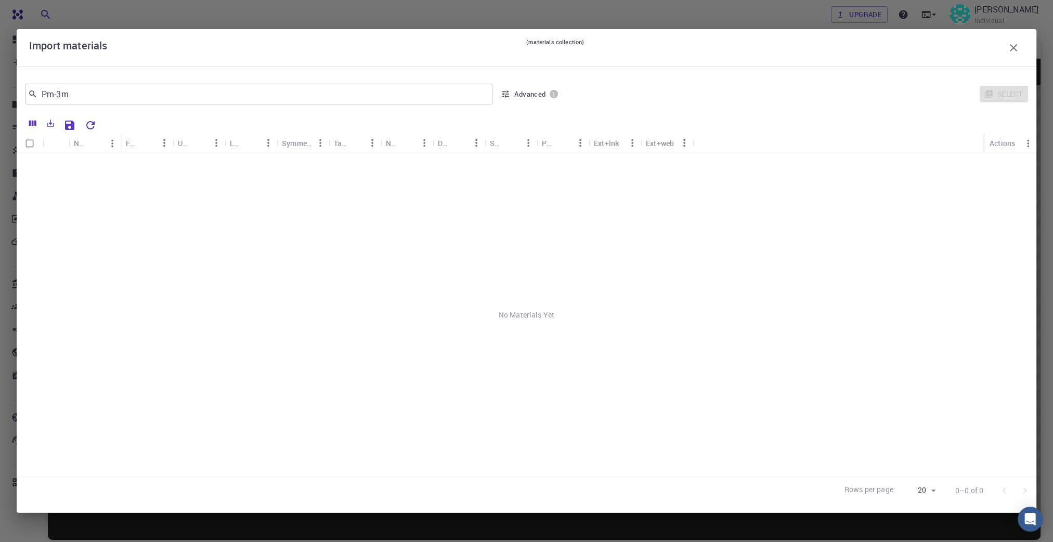
click at [1013, 48] on icon "button" at bounding box center [1013, 47] width 7 height 7
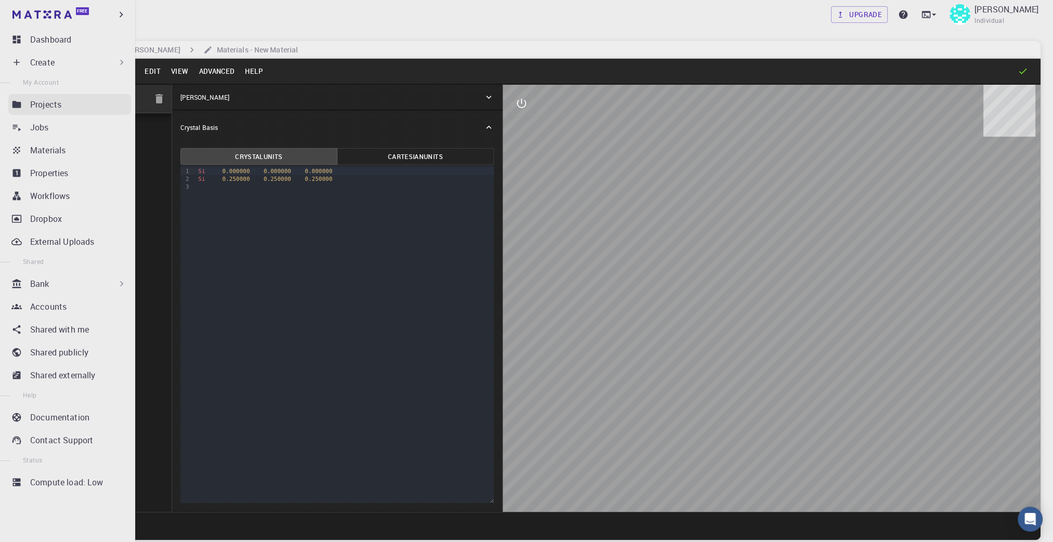
click at [38, 106] on p "Projects" at bounding box center [45, 104] width 31 height 12
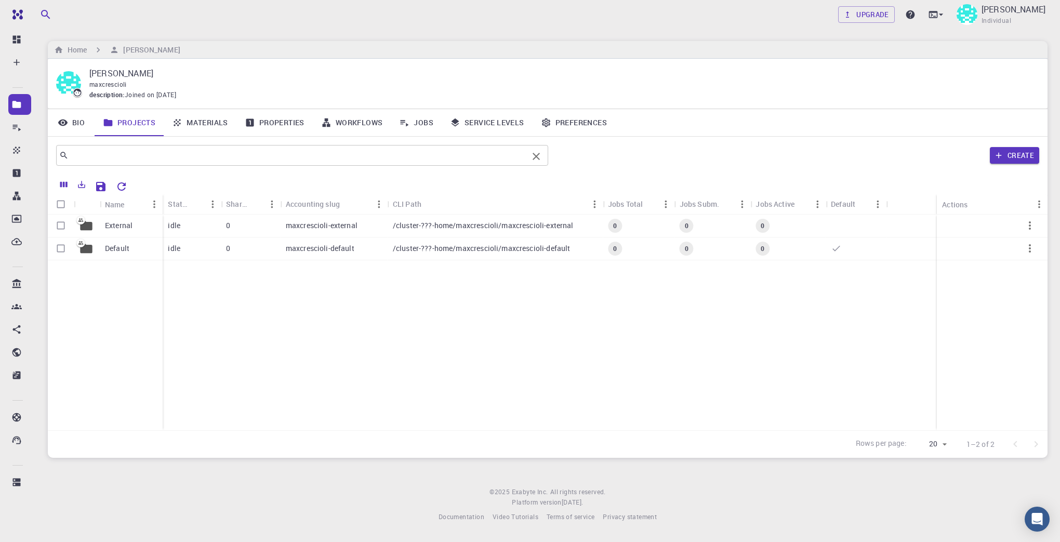
click at [129, 155] on input "text" at bounding box center [299, 155] width 460 height 15
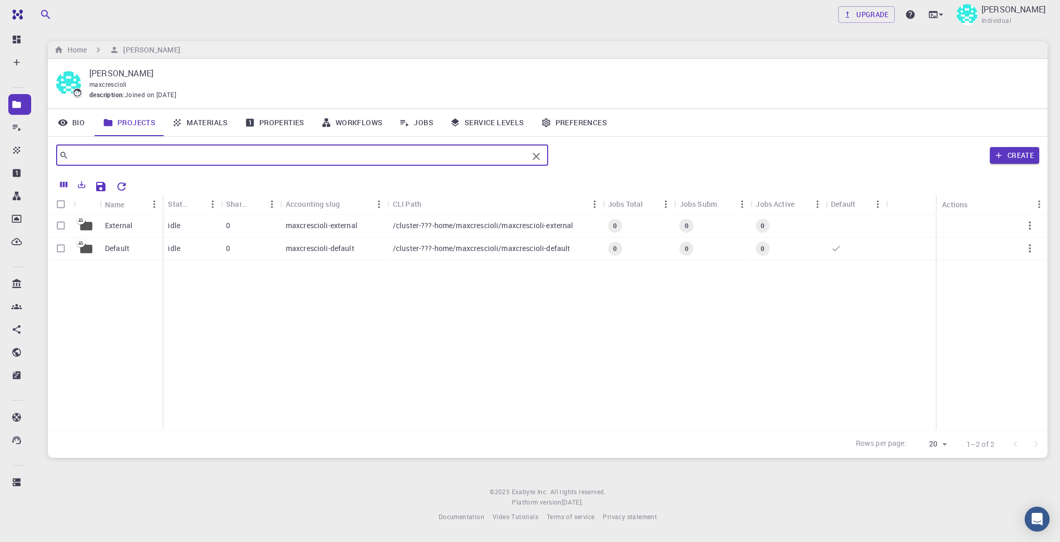
paste input "Materials Project ID: "mp-1076" (TiNi cubico)"
click at [1013, 152] on button "Create" at bounding box center [1014, 155] width 49 height 17
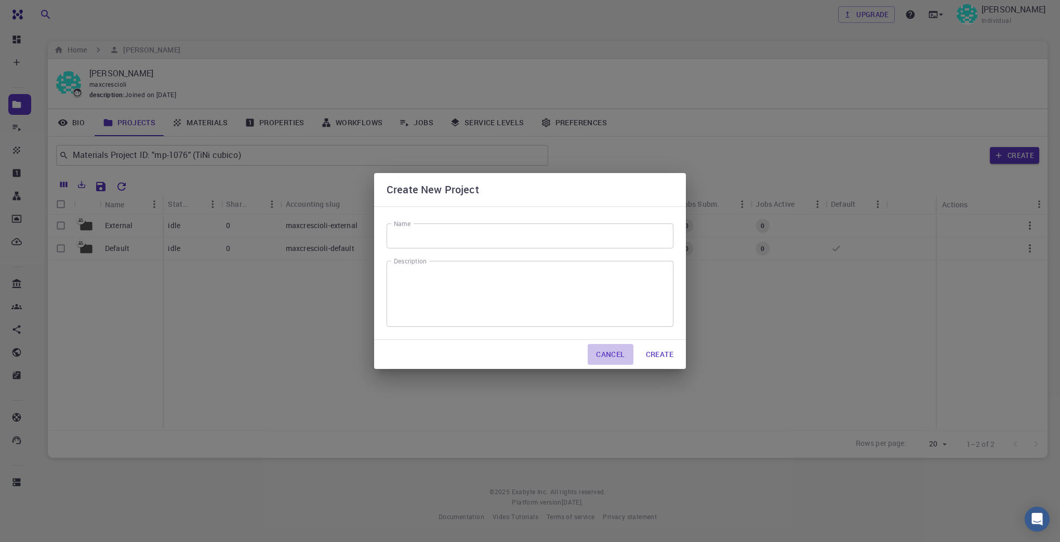
drag, startPoint x: 619, startPoint y: 351, endPoint x: 411, endPoint y: 265, distance: 225.8
click at [618, 351] on button "Cancel" at bounding box center [610, 354] width 45 height 21
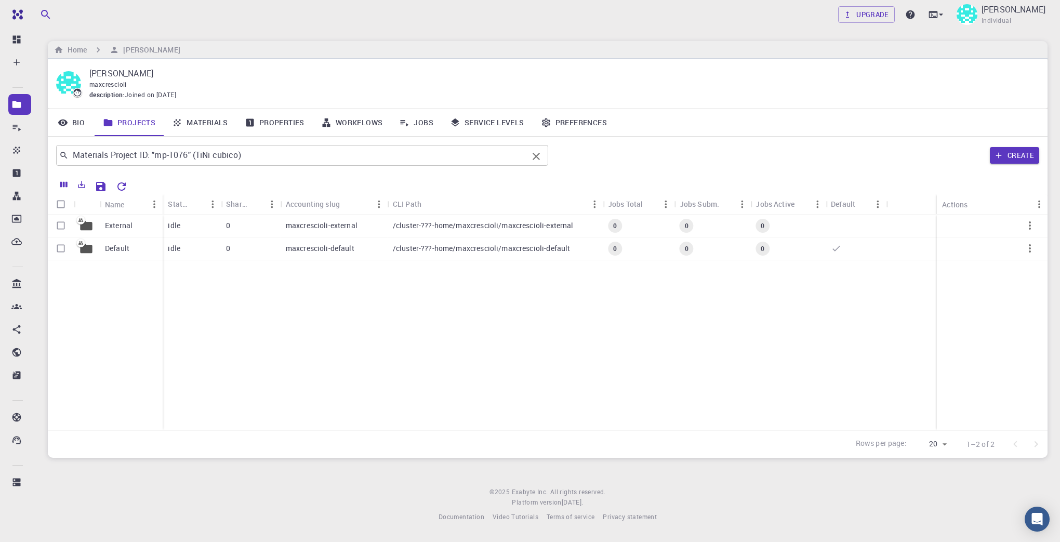
click at [318, 154] on input "Materials Project ID: "mp-1076" (TiNi cubico)" at bounding box center [299, 155] width 460 height 15
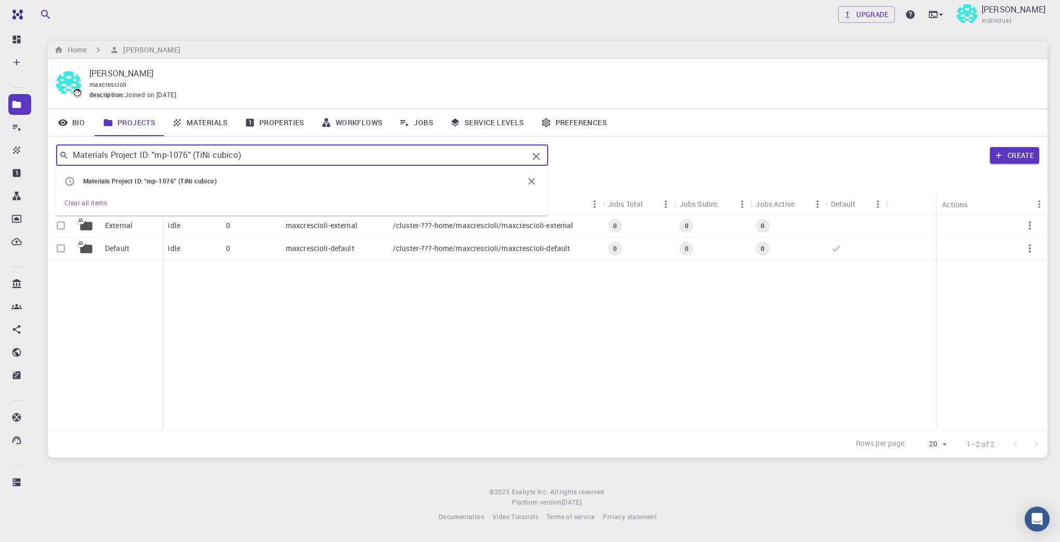
click at [180, 182] on span "(TiNi" at bounding box center [185, 181] width 15 height 8
click at [266, 159] on input "Materials Project ID: "mp-1076" (TiNi cubico)" at bounding box center [299, 155] width 460 height 15
click at [385, 318] on div "External Default idle 0 maxcrescioli-external /cluster-???-home/maxcrescioli/ma…" at bounding box center [548, 323] width 1000 height 216
drag, startPoint x: 245, startPoint y: 153, endPoint x: 108, endPoint y: 160, distance: 137.4
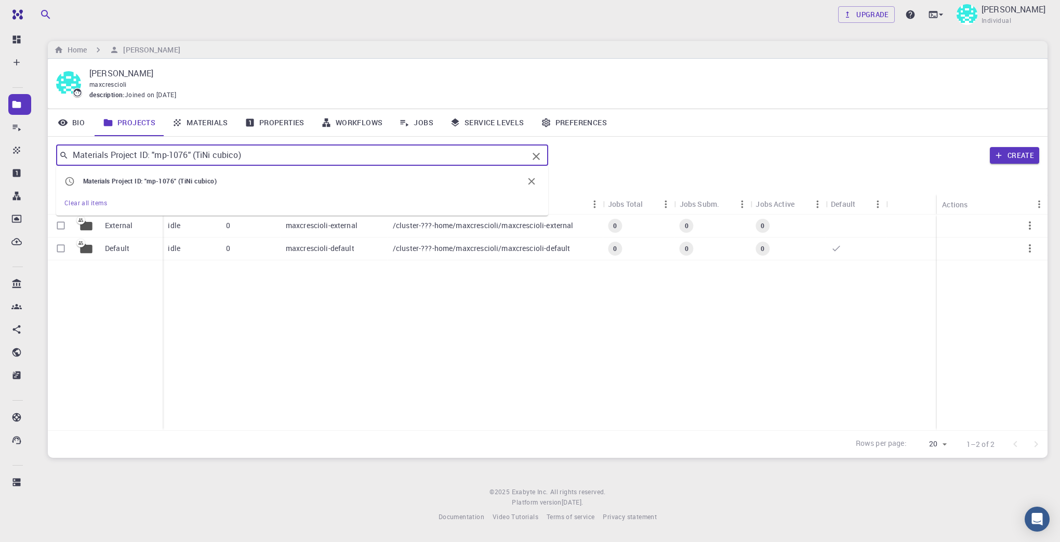
click at [2, 162] on div "Free Dashboard Create New Job New Material Create Material Upload File Import f…" at bounding box center [530, 269] width 1060 height 539
paste input ""mp-30830" (TiNi monoclin"
click at [208, 158] on input ""mp-30830" (TiNi monoclino)" at bounding box center [299, 155] width 460 height 15
type input ""mp-30830" (TiNi monoclino)"
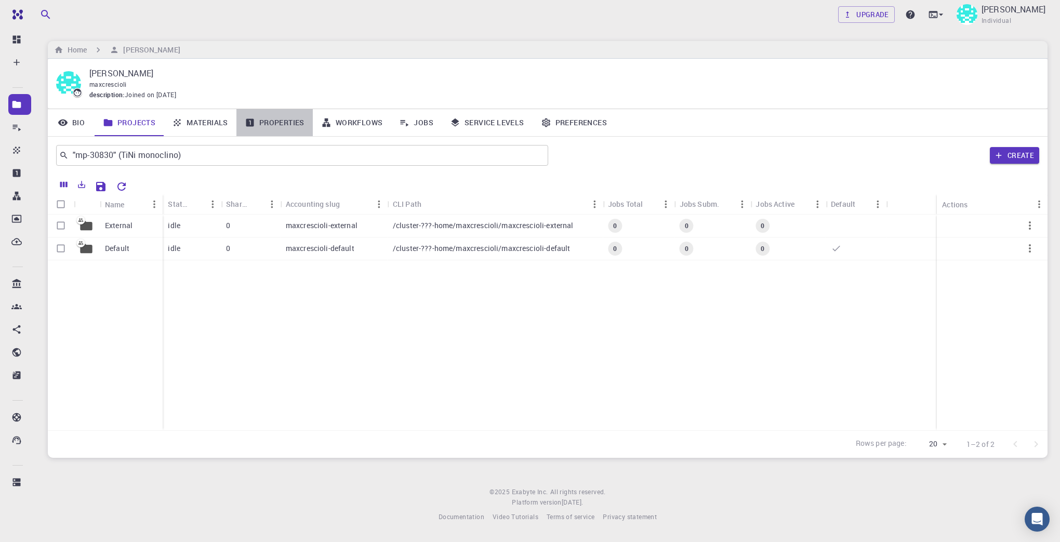
click at [261, 122] on link "Properties" at bounding box center [275, 122] width 76 height 27
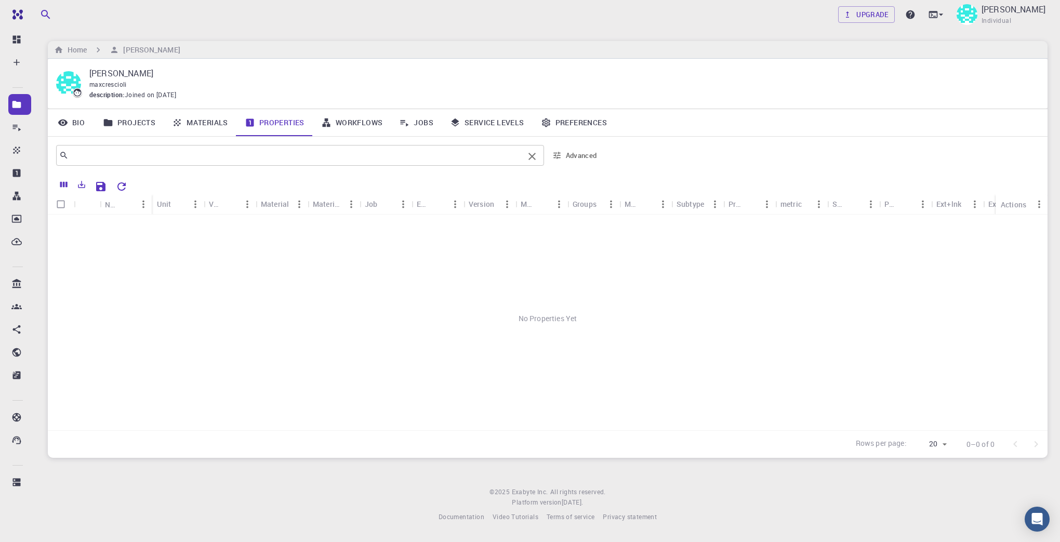
click at [116, 158] on input "text" at bounding box center [296, 155] width 455 height 15
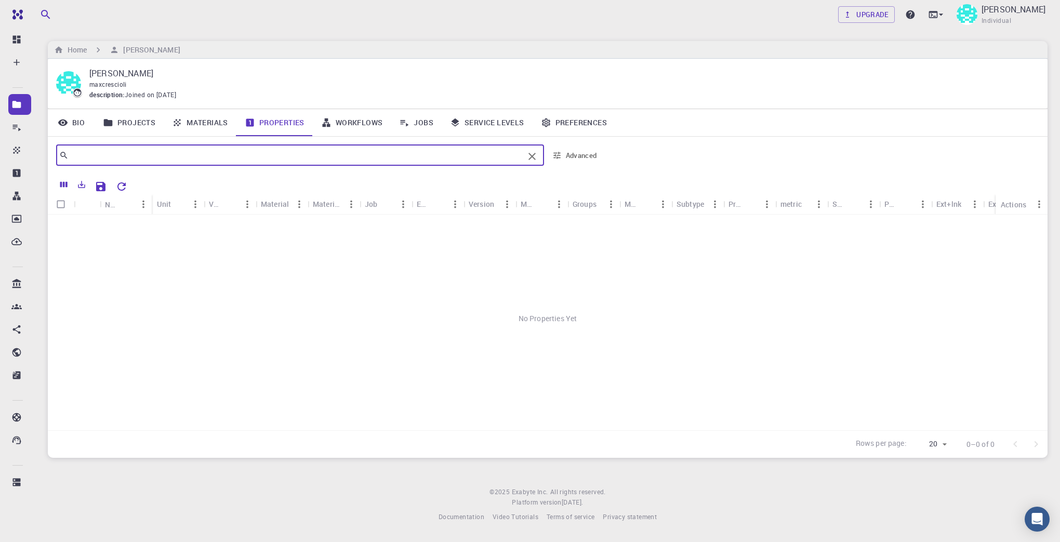
paste input ""mp-30830" (TiNi monoclino)"
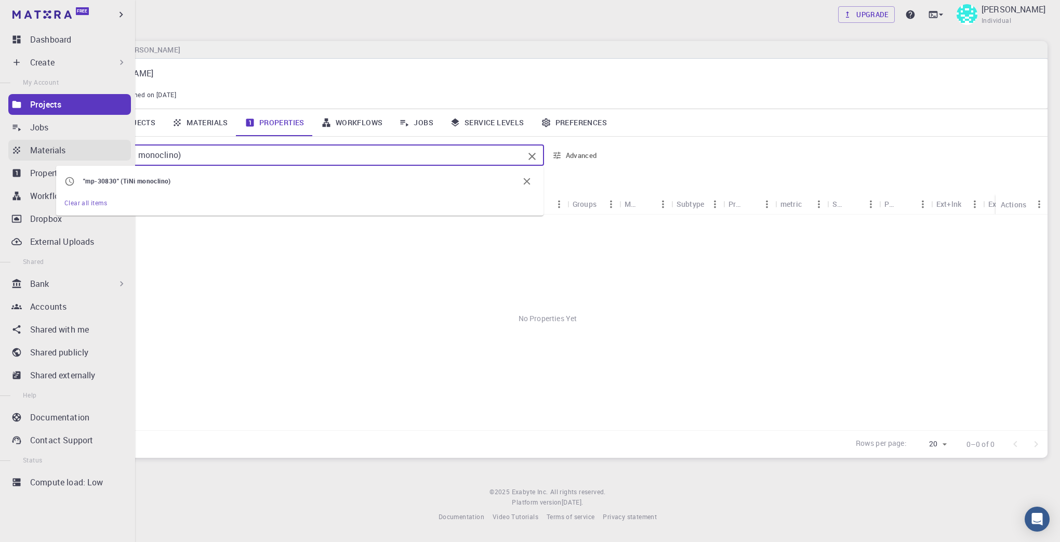
drag, startPoint x: 102, startPoint y: 158, endPoint x: 12, endPoint y: 157, distance: 89.4
click at [12, 157] on div "Free Dashboard Create New Job New Material Create Material Upload File Import f…" at bounding box center [530, 269] width 1060 height 539
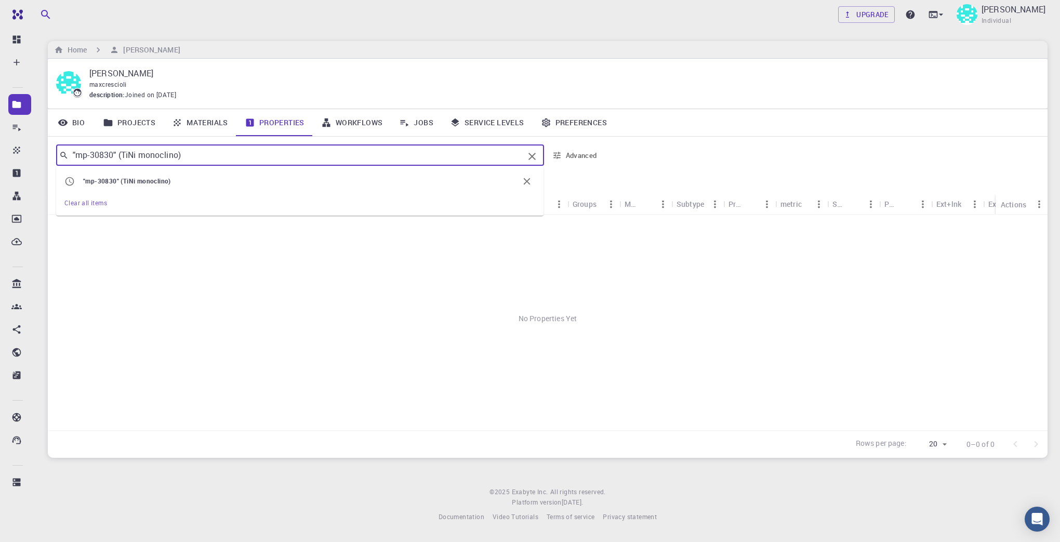
paste input "Materials Project ID: "mp-1076" (TiNi cubic"
type input "Materials Project ID: "mp-1076" (TiNi cubico)"
click at [137, 125] on link "Projects" at bounding box center [129, 122] width 69 height 27
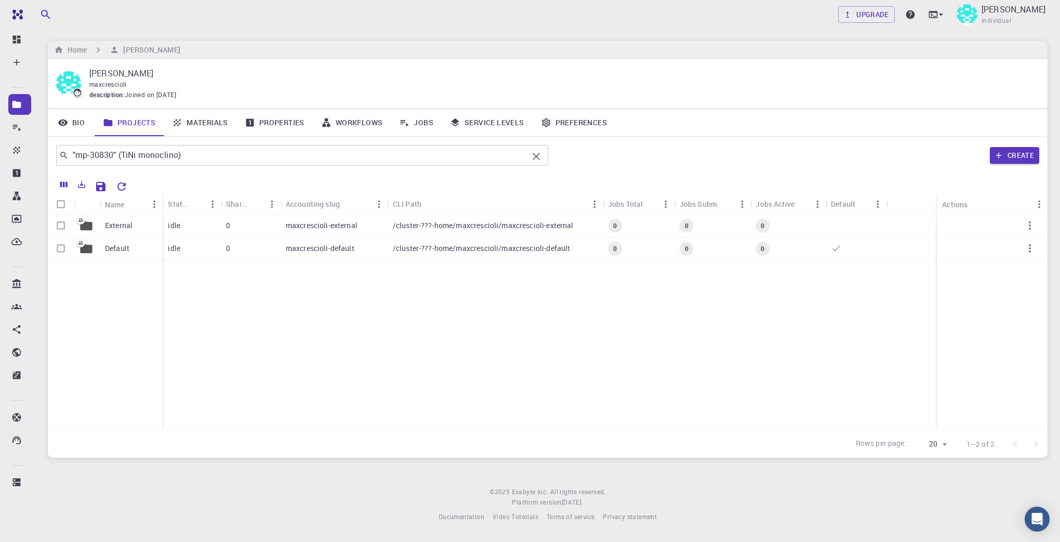
click at [235, 158] on input ""mp-30830" (TiNi monoclino)" at bounding box center [299, 155] width 460 height 15
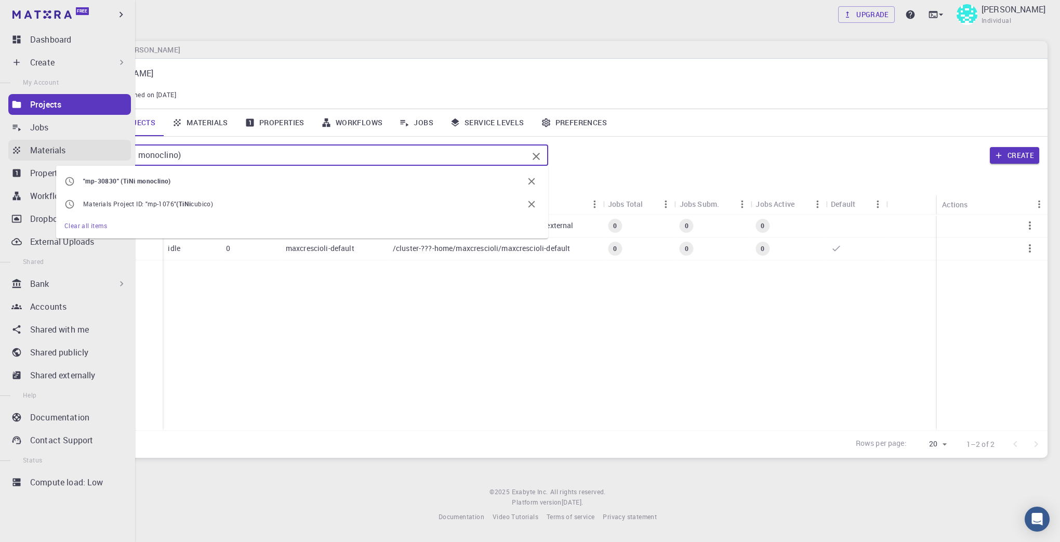
drag, startPoint x: 235, startPoint y: 158, endPoint x: 25, endPoint y: 155, distance: 209.5
click at [25, 155] on div "Free Dashboard Create New Job New Material Create Material Upload File Import f…" at bounding box center [530, 269] width 1060 height 539
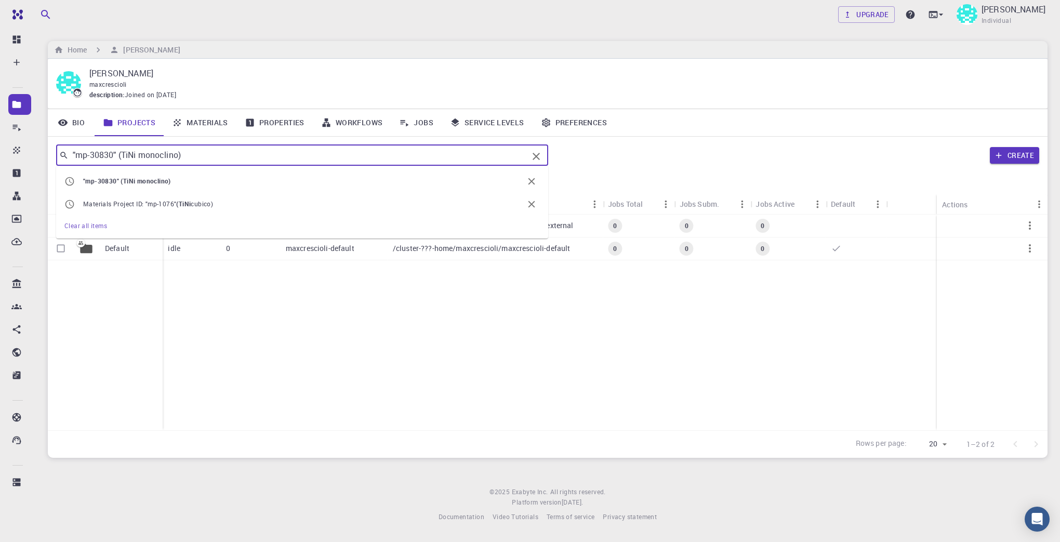
paste input "Materials Project ID: "mp-1076" (TiNi cubic"
click at [460, 156] on input "Materials Project ID: "mp-1076" (TiNi cubico)" at bounding box center [299, 155] width 460 height 15
type input "Materials Project ID: "mp-1076" (TiNi cubico)"
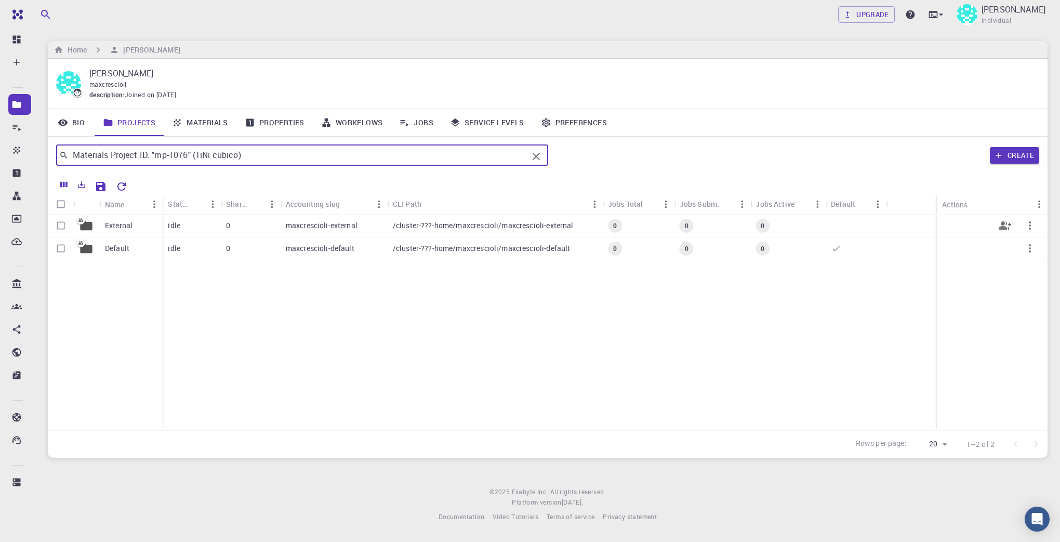
click at [61, 225] on input "Select row" at bounding box center [61, 226] width 20 height 20
checkbox input "true"
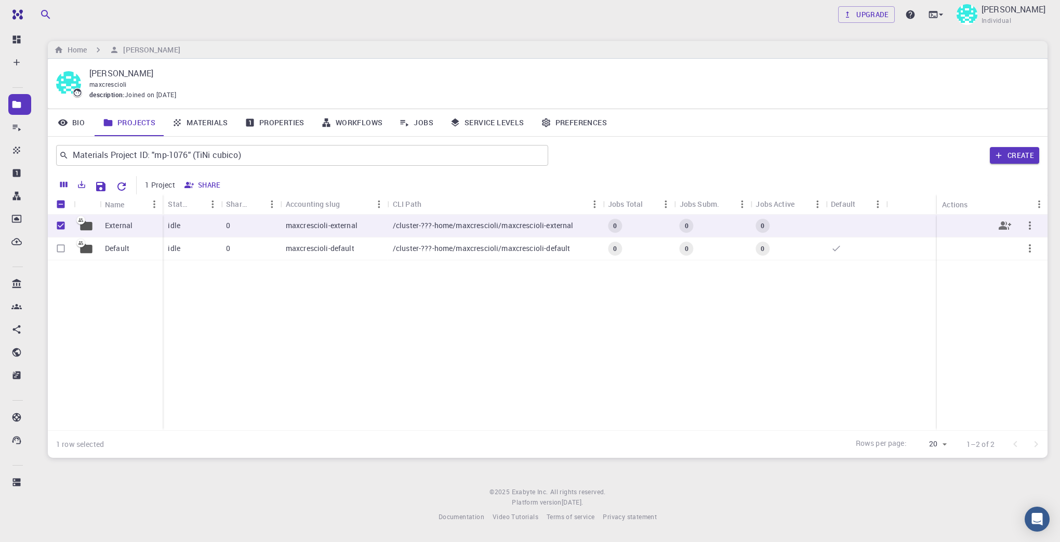
click at [1033, 227] on icon "button" at bounding box center [1030, 225] width 12 height 12
drag, startPoint x: 806, startPoint y: 219, endPoint x: 822, endPoint y: 225, distance: 16.9
click at [807, 219] on div at bounding box center [530, 271] width 1060 height 542
click at [586, 49] on div "Home [PERSON_NAME]" at bounding box center [548, 50] width 1000 height 18
click at [844, 483] on div "Upgrade [PERSON_NAME] Individual Home [PERSON_NAME] [PERSON_NAME] maxcrescioli …" at bounding box center [547, 269] width 1025 height 539
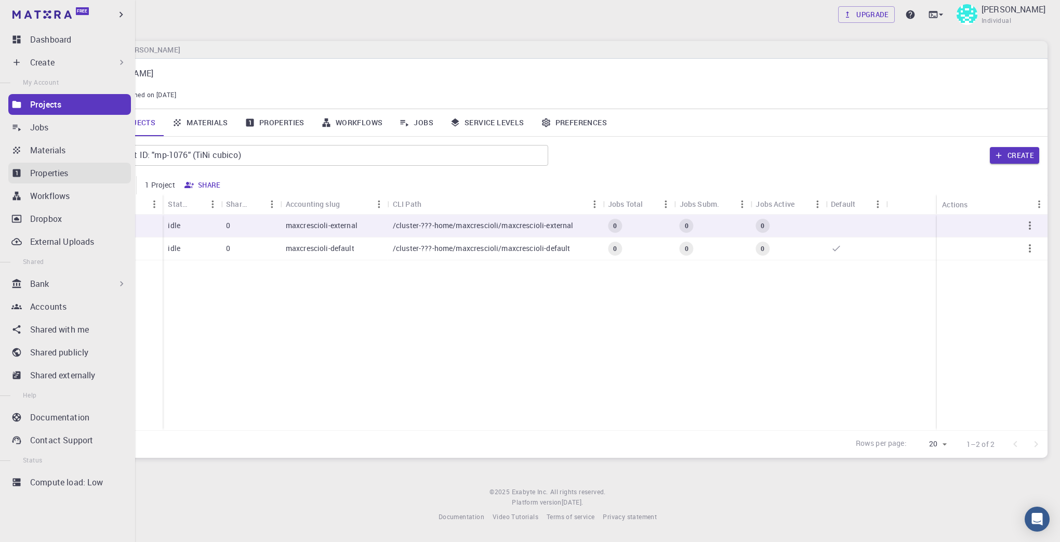
click at [38, 175] on p "Properties" at bounding box center [49, 173] width 38 height 12
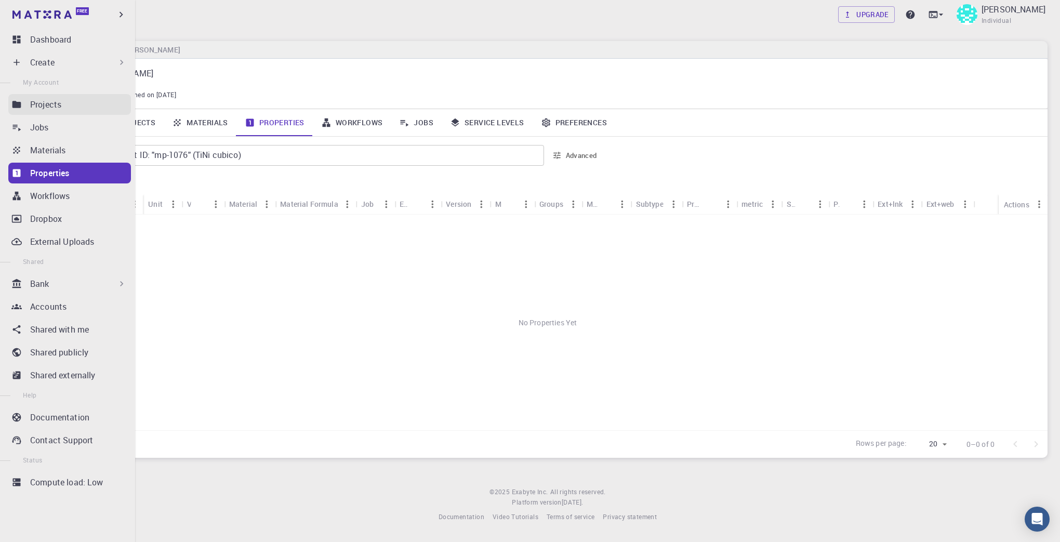
click at [40, 107] on p "Projects" at bounding box center [45, 104] width 31 height 12
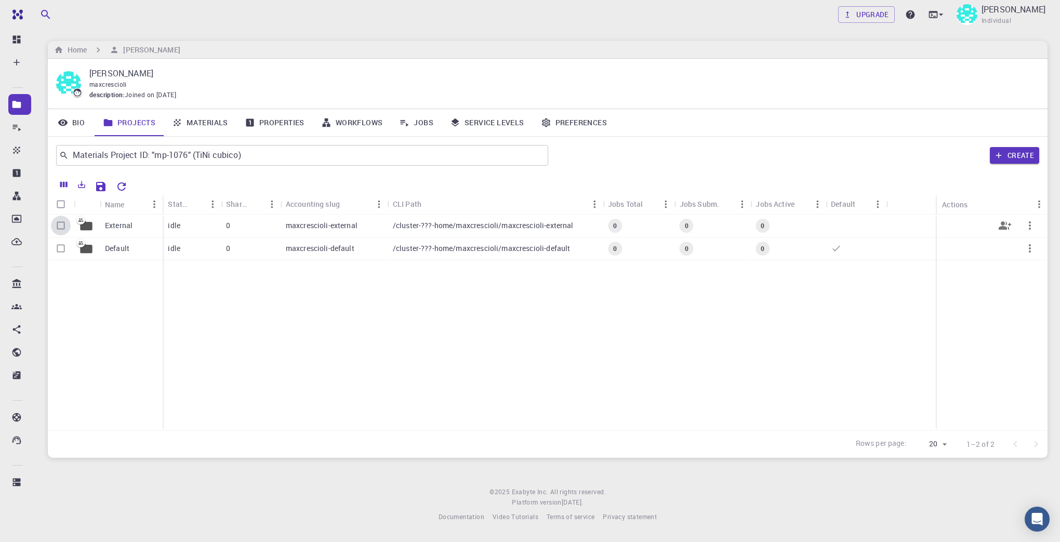
click at [59, 226] on input "Select row" at bounding box center [61, 226] width 20 height 20
checkbox input "true"
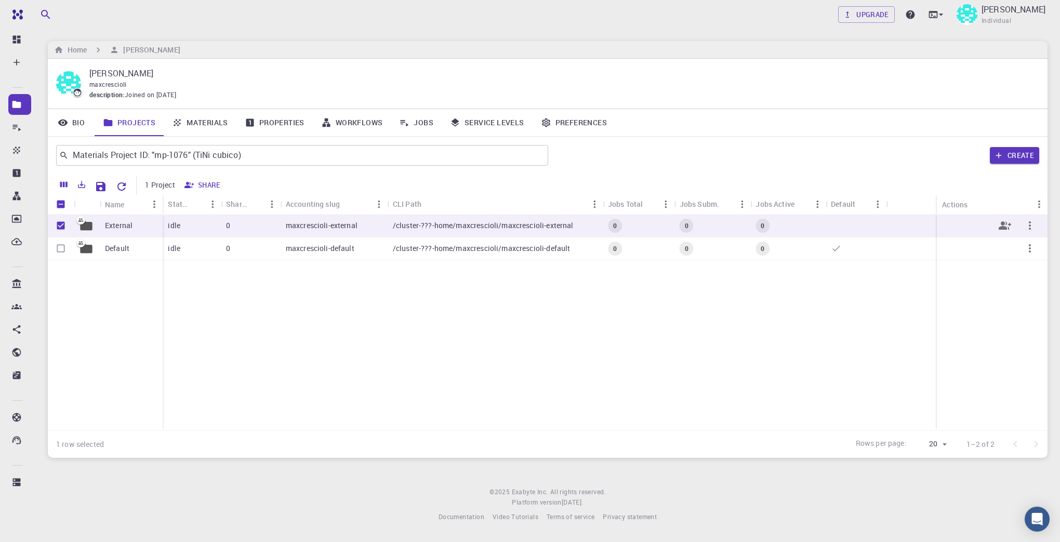
click at [1030, 225] on icon "button" at bounding box center [1030, 225] width 2 height 8
click at [331, 483] on div at bounding box center [530, 271] width 1060 height 542
click at [326, 28] on div "Upgrade [PERSON_NAME] Individual" at bounding box center [548, 14] width 1050 height 29
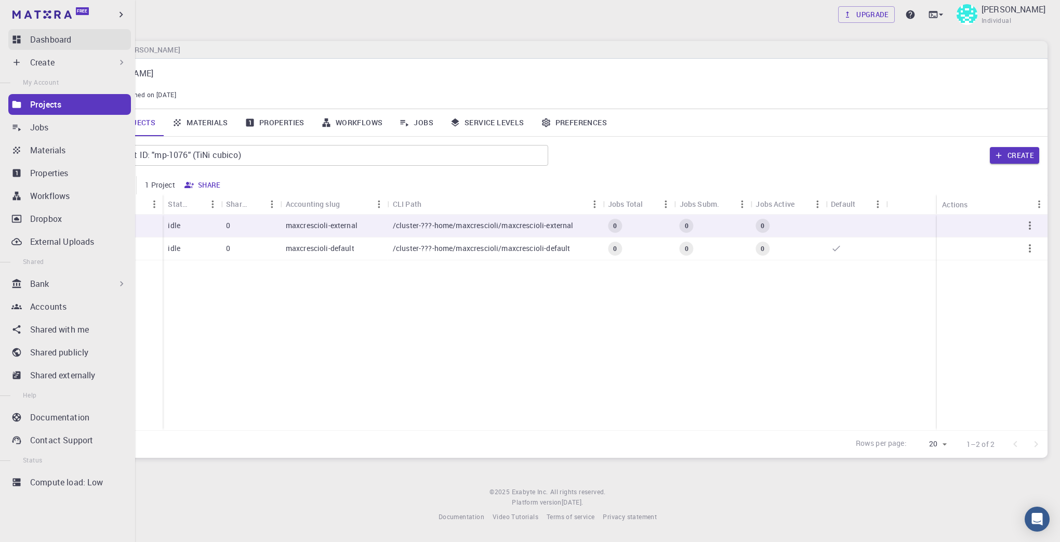
click at [37, 40] on p "Dashboard" at bounding box center [50, 39] width 41 height 12
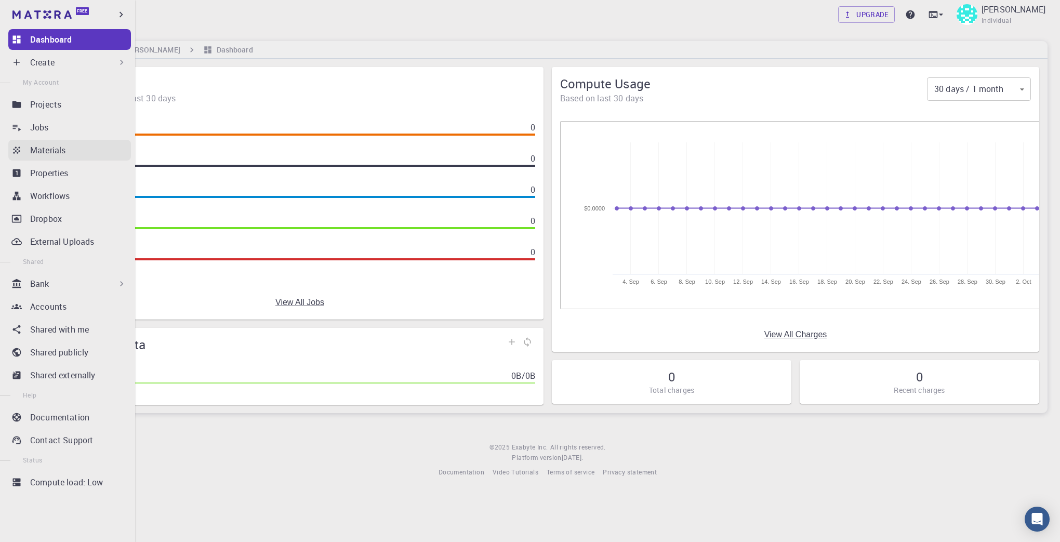
click at [44, 150] on p "Materials" at bounding box center [47, 150] width 35 height 12
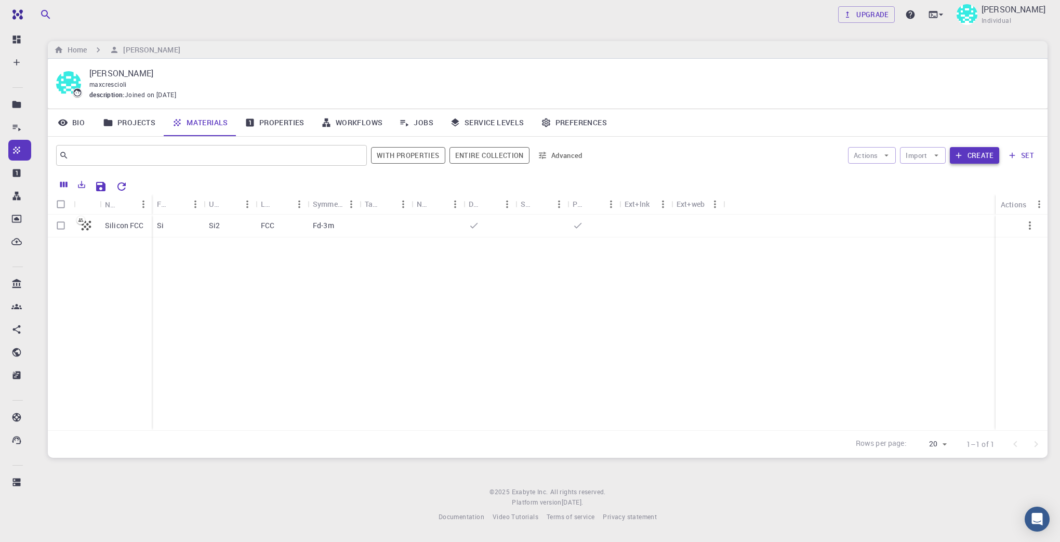
click at [980, 152] on button "Create" at bounding box center [974, 155] width 49 height 17
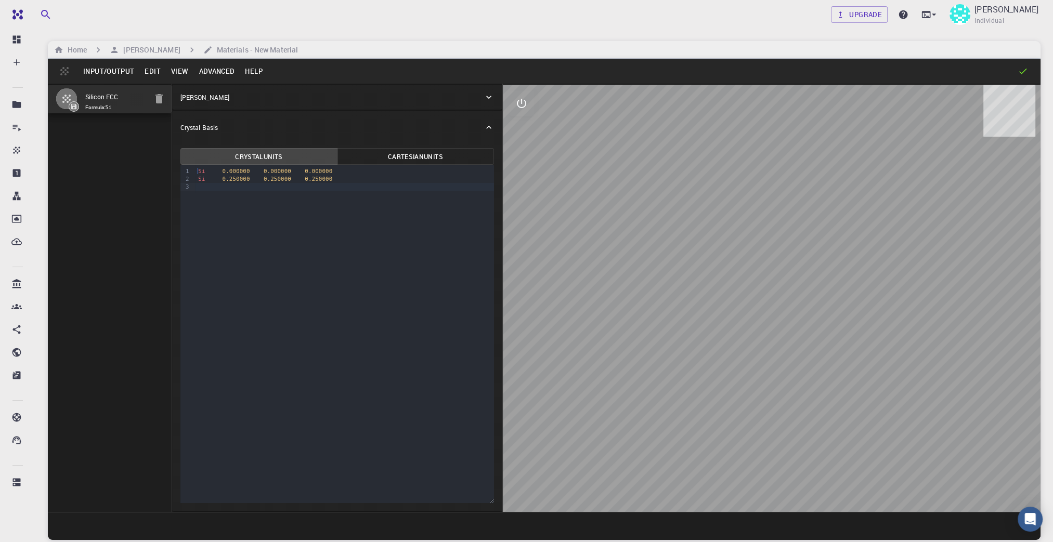
click at [273, 248] on div "9 1 2 3 › Si 0.000000 0.000000 0.000000 Si 0.250000 0.250000 0.250000" at bounding box center [336, 334] width 313 height 338
drag, startPoint x: 273, startPoint y: 247, endPoint x: 222, endPoint y: 245, distance: 50.5
click at [222, 245] on div "9 1 2 3 › Si 0.000000 0.000000 0.000000 Si 0.250000 0.250000 0.250000" at bounding box center [336, 334] width 313 height 338
drag, startPoint x: 214, startPoint y: 189, endPoint x: 155, endPoint y: 143, distance: 74.5
click at [155, 143] on div "Silicon FCC Formula: Si Crystal Lattice Lattice units angstrom angstrom Lattice…" at bounding box center [544, 298] width 992 height 428
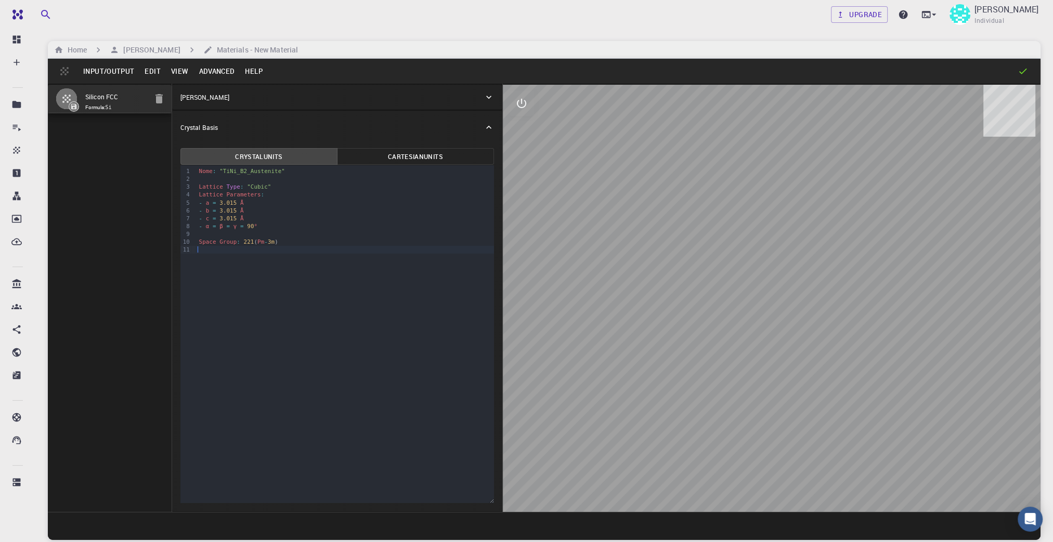
click at [266, 152] on button "Crystal Units" at bounding box center [258, 156] width 157 height 17
click at [422, 153] on button "Cartesian Units" at bounding box center [415, 156] width 157 height 17
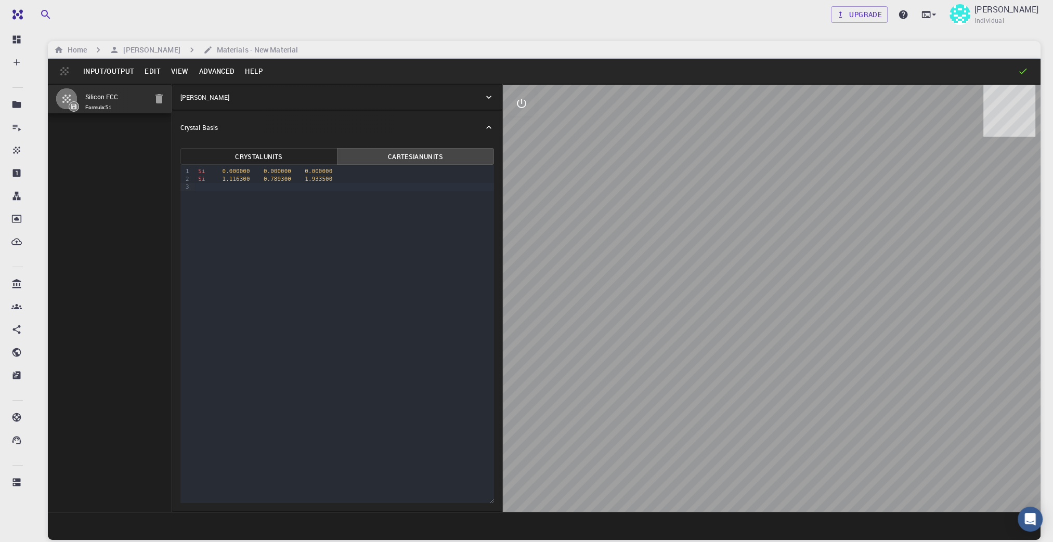
click at [258, 150] on button "Crystal Units" at bounding box center [258, 156] width 157 height 17
drag, startPoint x: 355, startPoint y: 194, endPoint x: 321, endPoint y: 191, distance: 33.4
click at [104, 143] on div "Silicon FCC Formula: Si Crystal Lattice Lattice units angstrom angstrom Lattice…" at bounding box center [544, 298] width 992 height 428
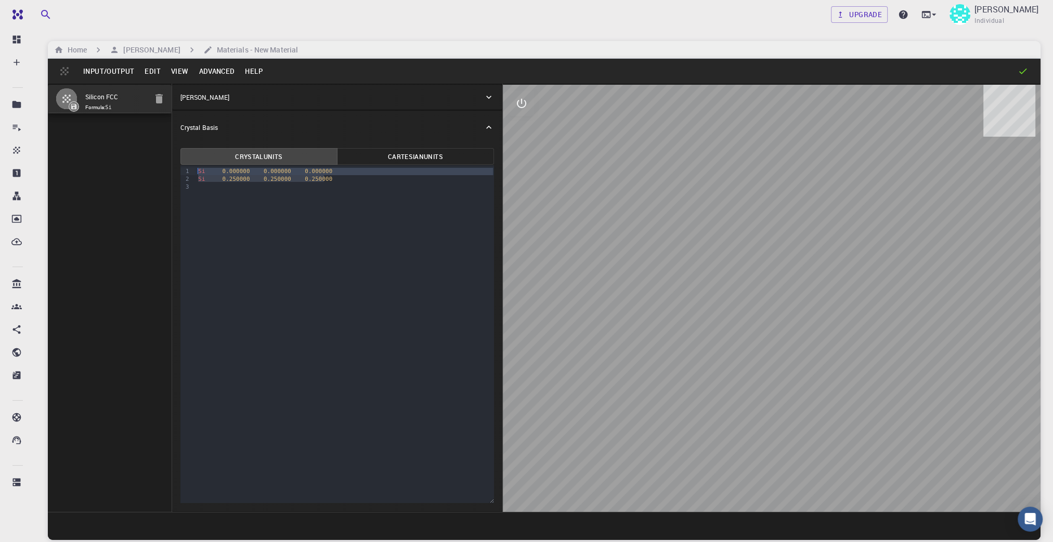
drag, startPoint x: 355, startPoint y: 175, endPoint x: 114, endPoint y: 175, distance: 241.2
click at [112, 173] on div "Silicon FCC Formula: Si Crystal Lattice Lattice units angstrom angstrom Lattice…" at bounding box center [544, 298] width 992 height 428
drag, startPoint x: 298, startPoint y: 252, endPoint x: 231, endPoint y: 212, distance: 77.8
click at [298, 249] on div "9 1 2 3 › Si 0.000000 0.000000 0.000000 Si 0.250000 0.250000 0.250000" at bounding box center [336, 334] width 313 height 338
drag, startPoint x: 206, startPoint y: 187, endPoint x: 159, endPoint y: 166, distance: 51.7
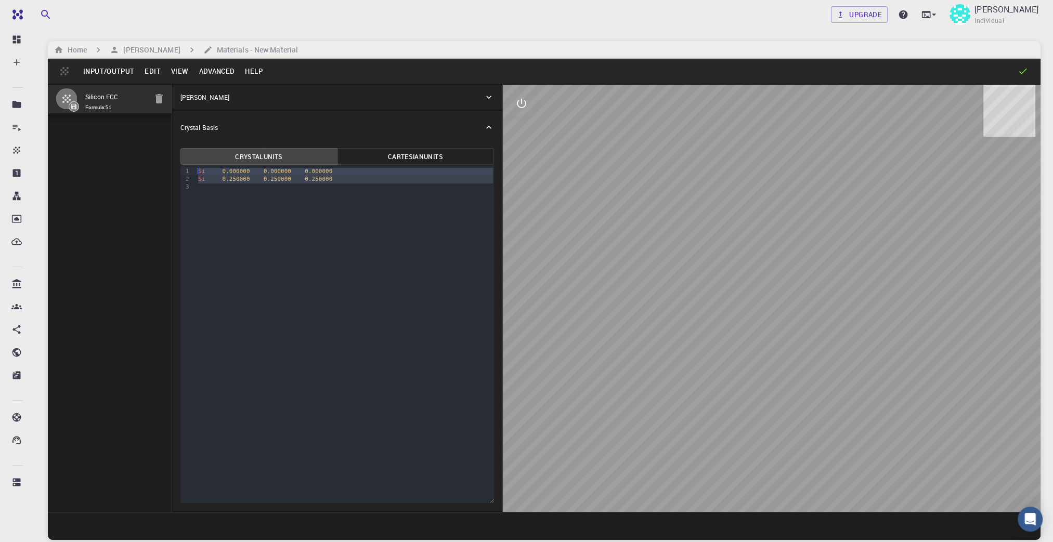
click at [159, 166] on div "Silicon FCC Formula: Si Crystal Lattice Lattice units angstrom angstrom Lattice…" at bounding box center [544, 298] width 992 height 428
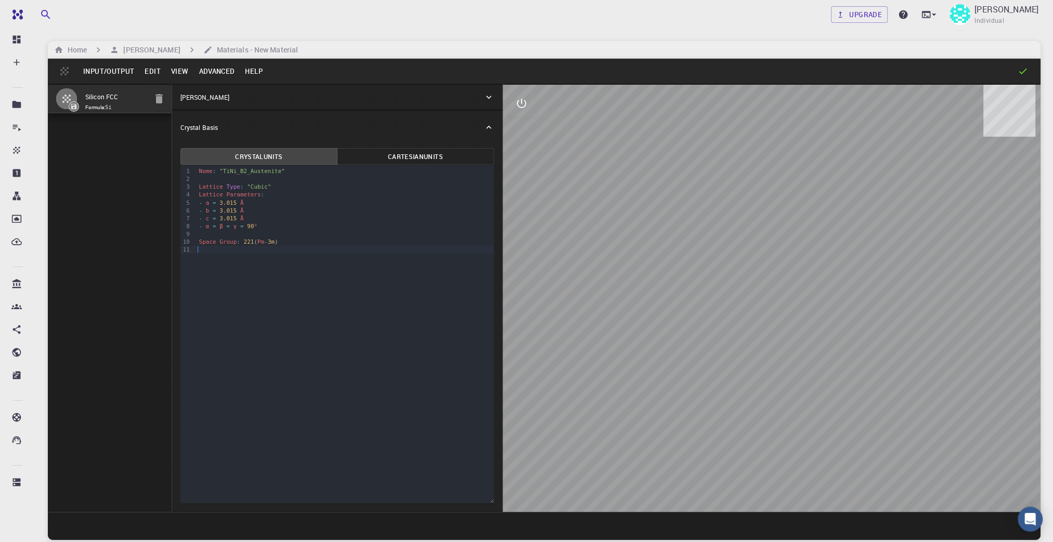
click at [492, 96] on icon at bounding box center [488, 97] width 10 height 10
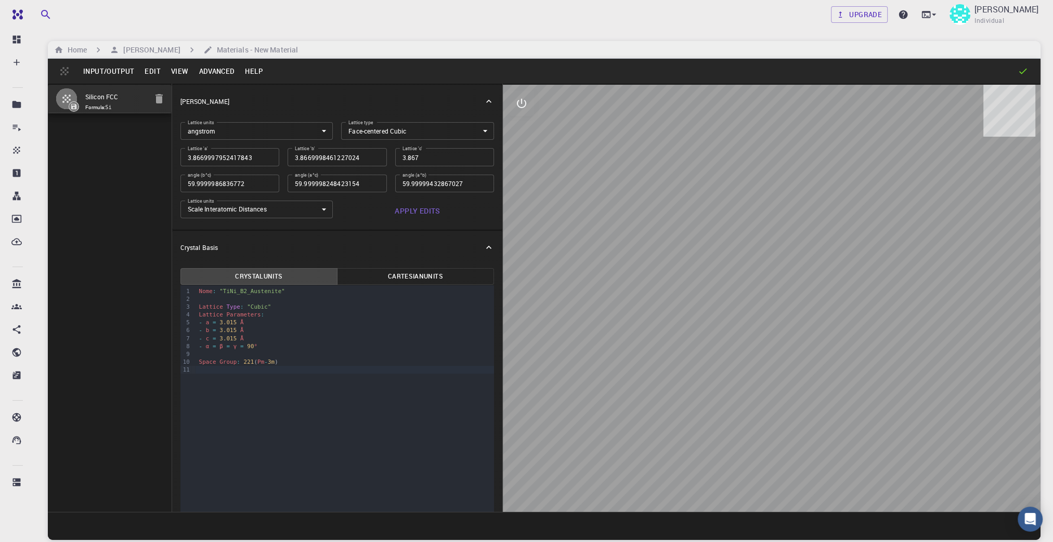
click at [105, 70] on button "Input/Output" at bounding box center [108, 71] width 61 height 17
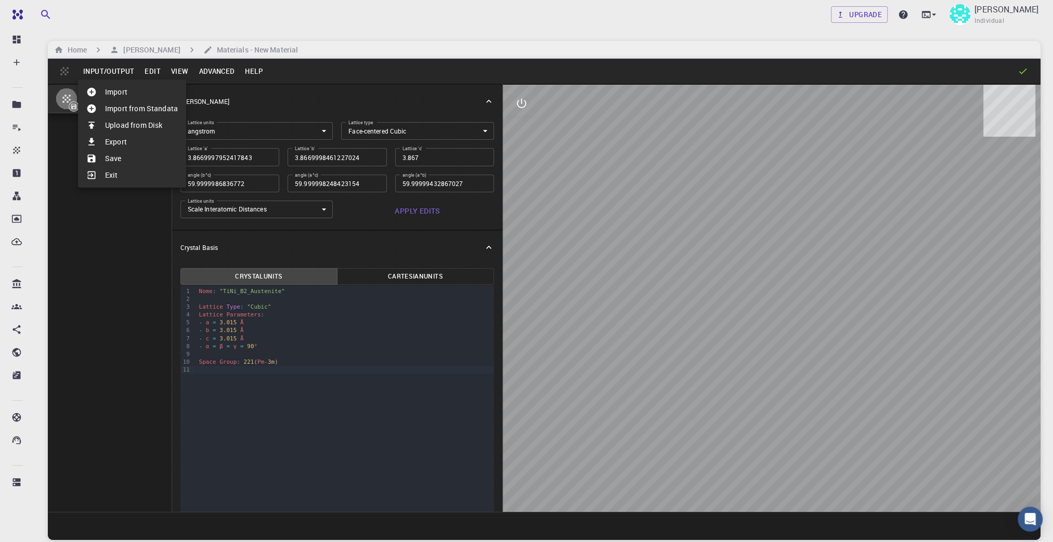
click at [150, 69] on div at bounding box center [526, 271] width 1053 height 542
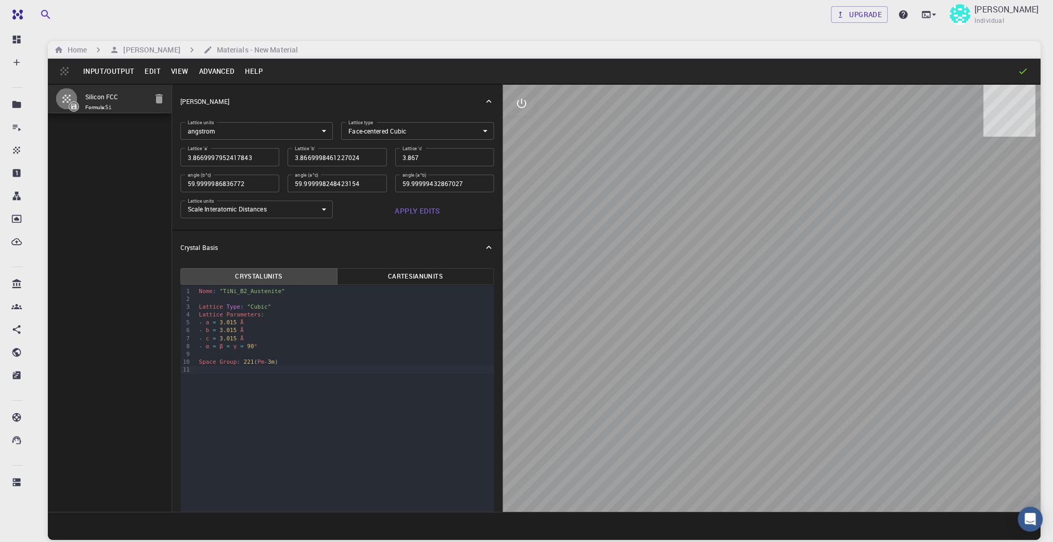
click at [151, 69] on button "Edit" at bounding box center [152, 71] width 27 height 17
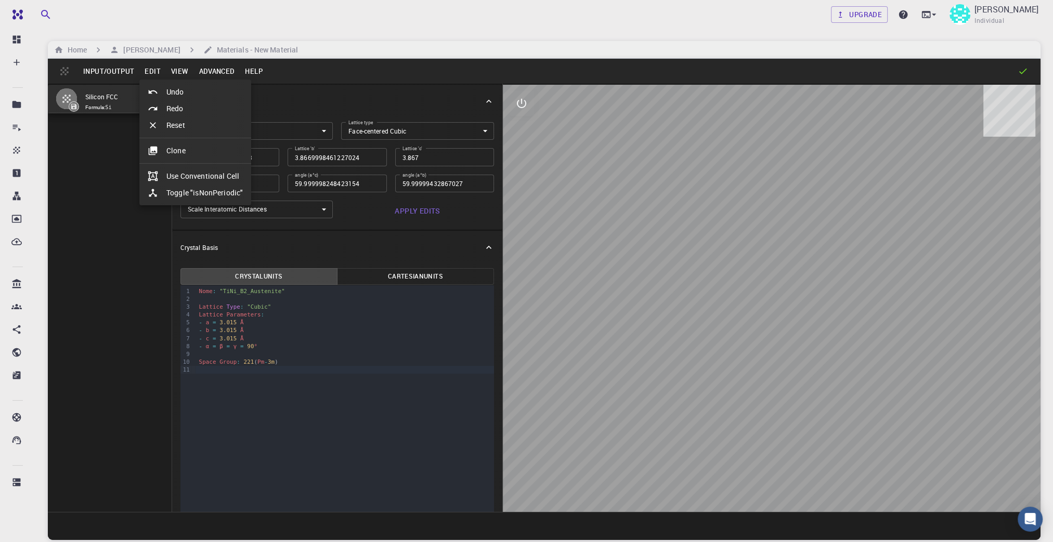
click at [173, 124] on li "Reset" at bounding box center [195, 125] width 112 height 17
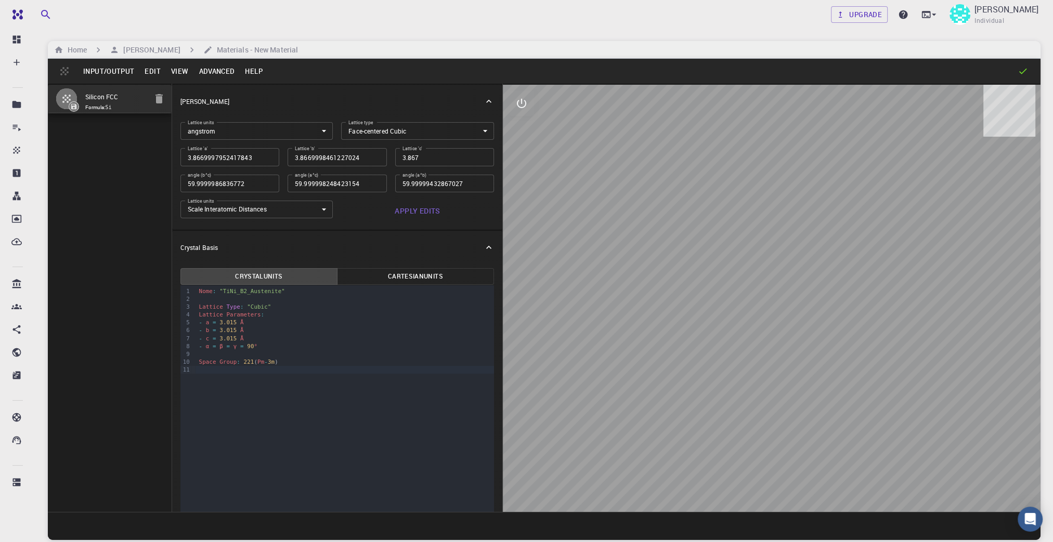
click at [151, 67] on button "Edit" at bounding box center [152, 71] width 27 height 17
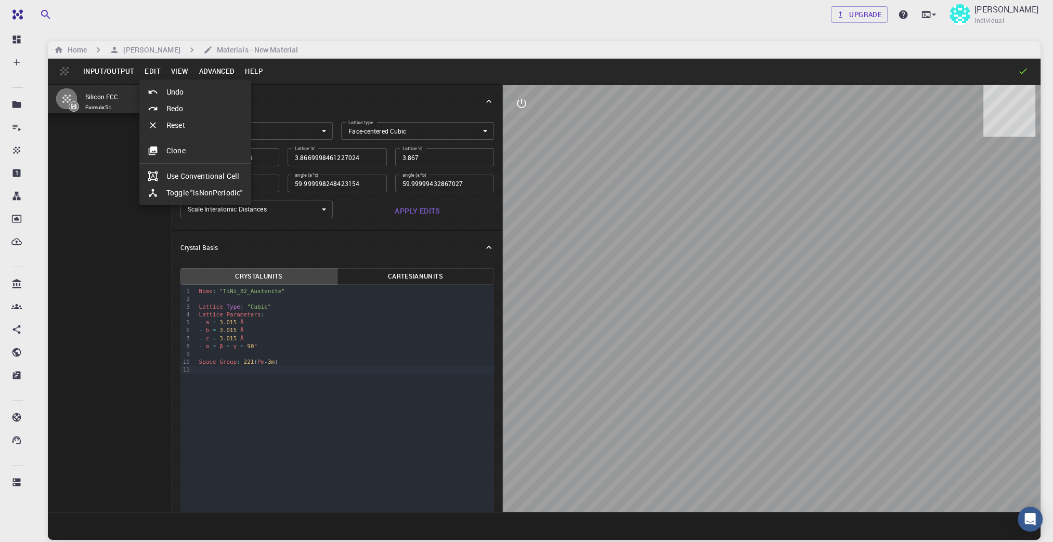
click at [181, 70] on div at bounding box center [526, 271] width 1053 height 542
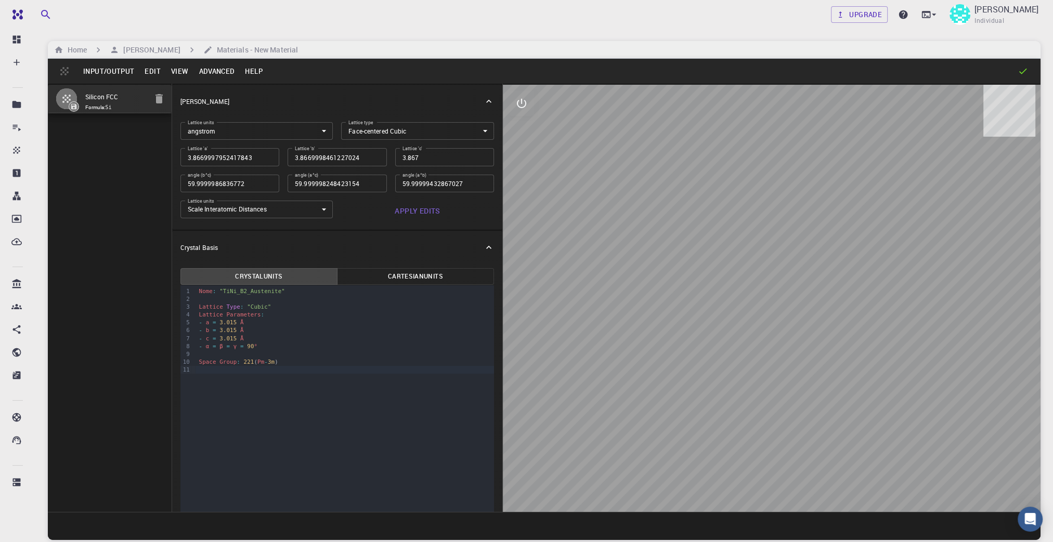
click at [181, 70] on button "View" at bounding box center [180, 71] width 28 height 17
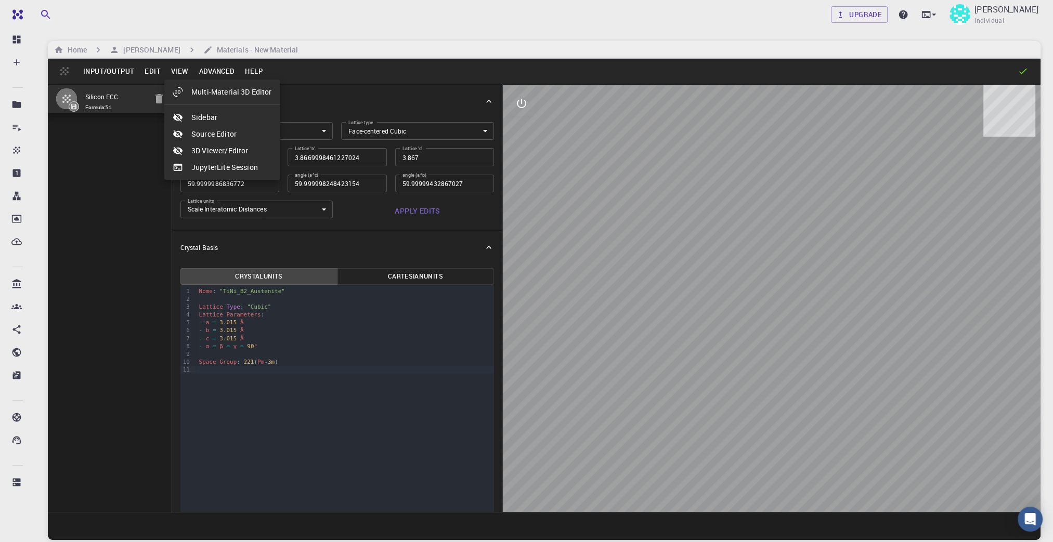
click at [213, 68] on div at bounding box center [526, 271] width 1053 height 542
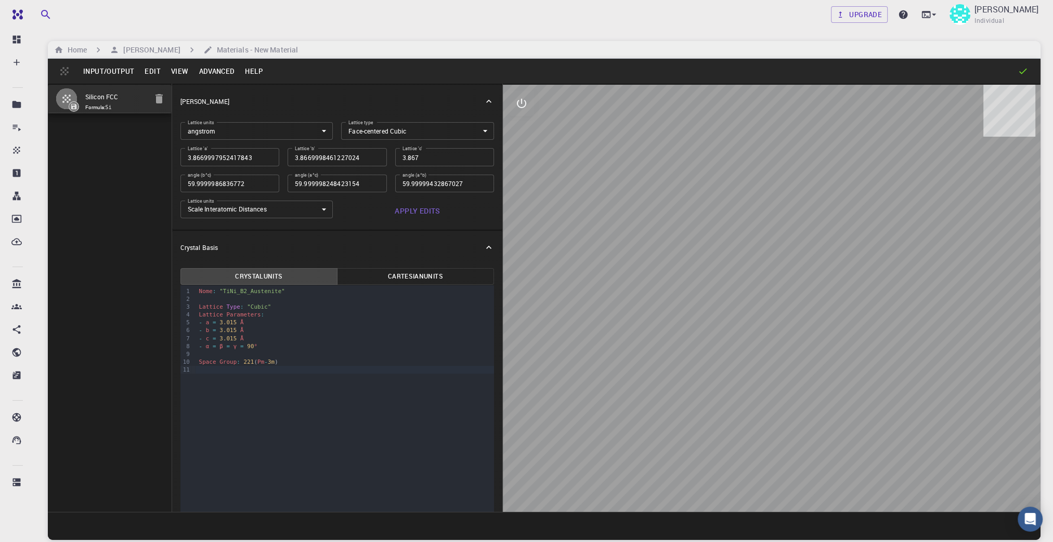
click at [213, 68] on button "Advanced" at bounding box center [216, 71] width 46 height 17
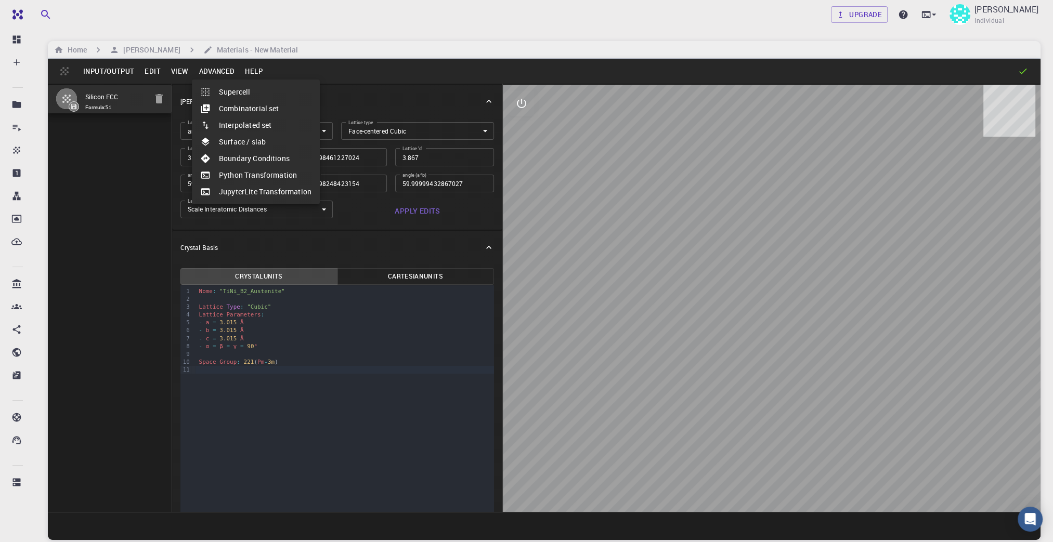
click at [255, 69] on div at bounding box center [526, 271] width 1053 height 542
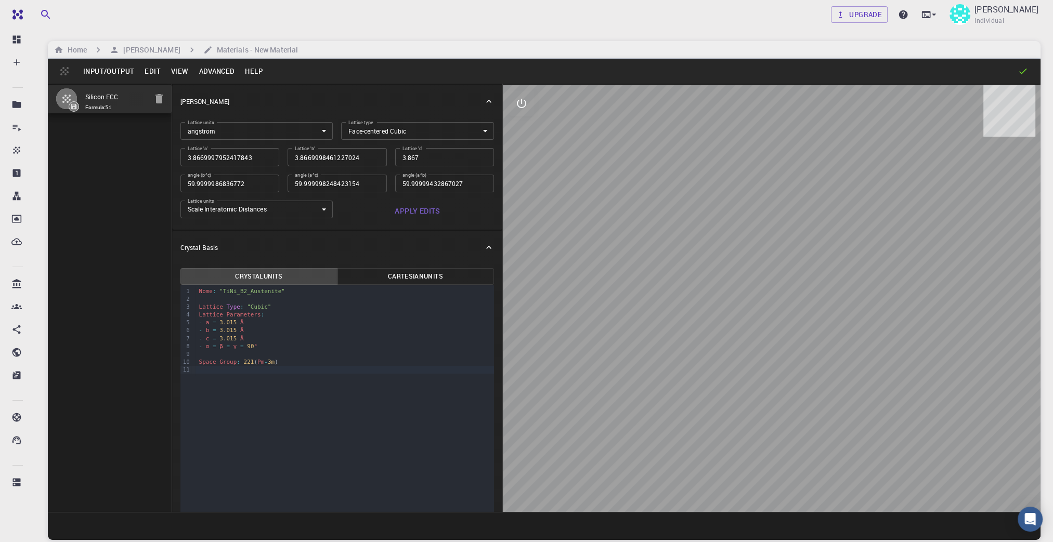
click at [252, 71] on button "Help" at bounding box center [254, 71] width 28 height 17
click at [149, 209] on div at bounding box center [526, 271] width 1053 height 542
